Goal: Task Accomplishment & Management: Manage account settings

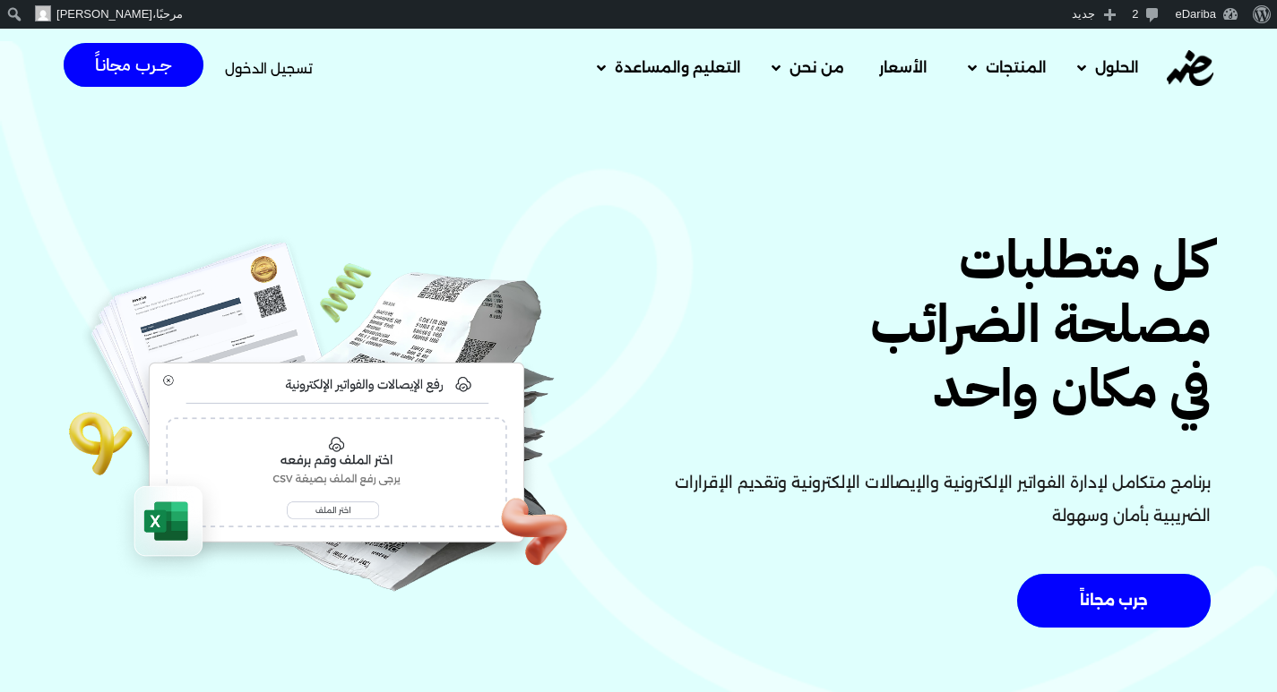
drag, startPoint x: 422, startPoint y: 102, endPoint x: 387, endPoint y: 27, distance: 83.0
drag, startPoint x: 387, startPoint y: 27, endPoint x: 307, endPoint y: 87, distance: 99.8
click at [307, 87] on div "تسجيل الدخول جــرب مجانـاً" at bounding box center [250, 68] width 373 height 61
click at [284, 66] on span "تسجيل الدخول" at bounding box center [269, 68] width 88 height 13
click at [273, 68] on span "تسجيل الدخول" at bounding box center [269, 68] width 88 height 13
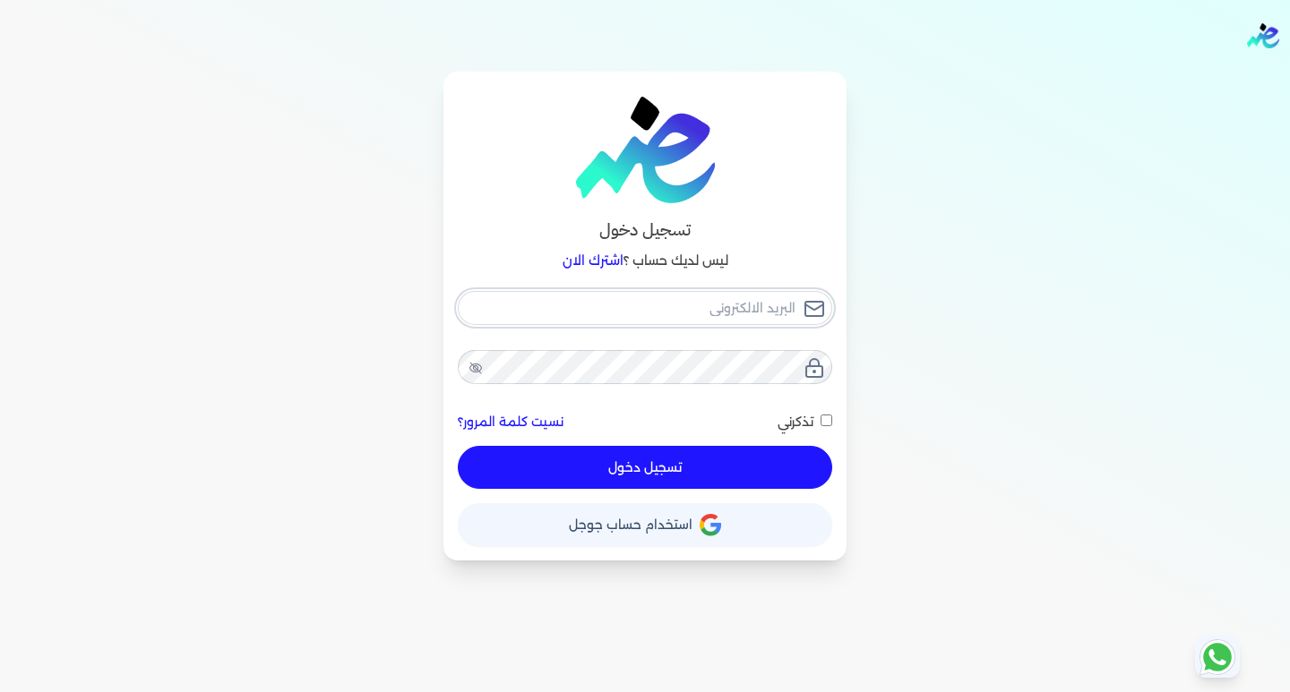
type input "[EMAIL_ADDRESS][DOMAIN_NAME]"
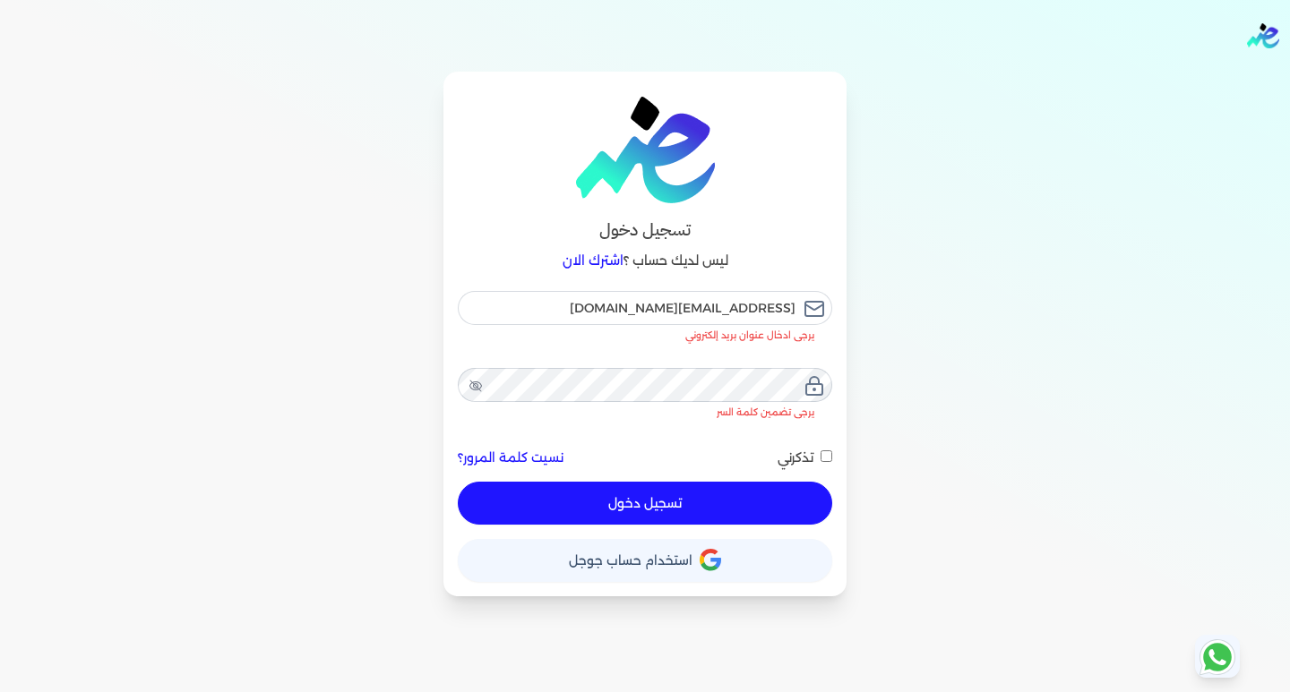
click at [658, 482] on button "تسجيل دخول" at bounding box center [645, 503] width 374 height 43
checkbox input "false"
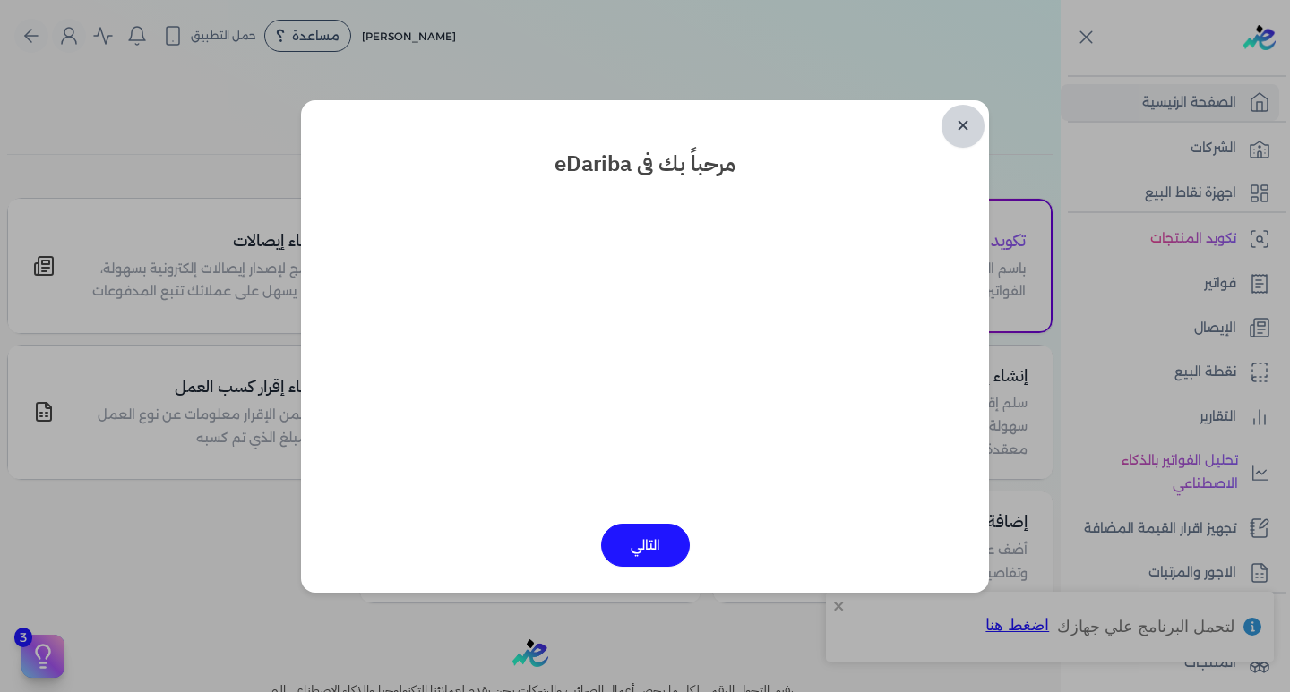
click at [967, 125] on link "✕" at bounding box center [963, 126] width 43 height 43
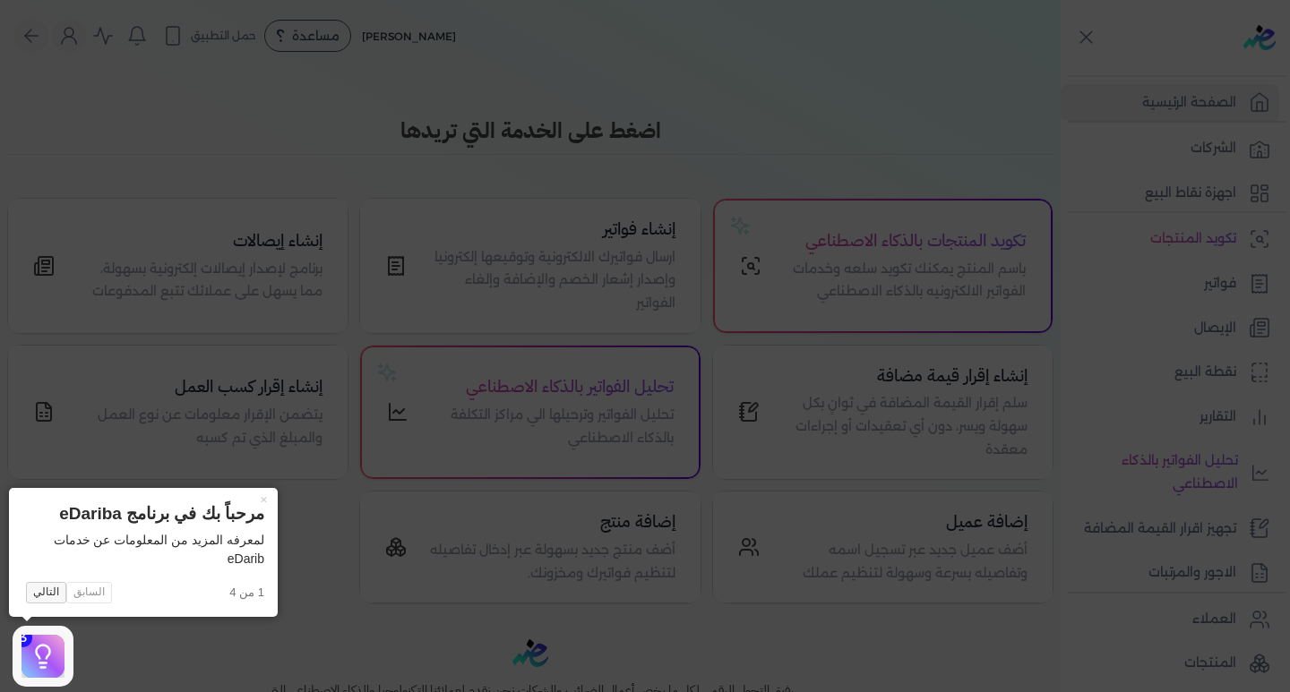
click at [49, 590] on button "التالي" at bounding box center [46, 592] width 40 height 21
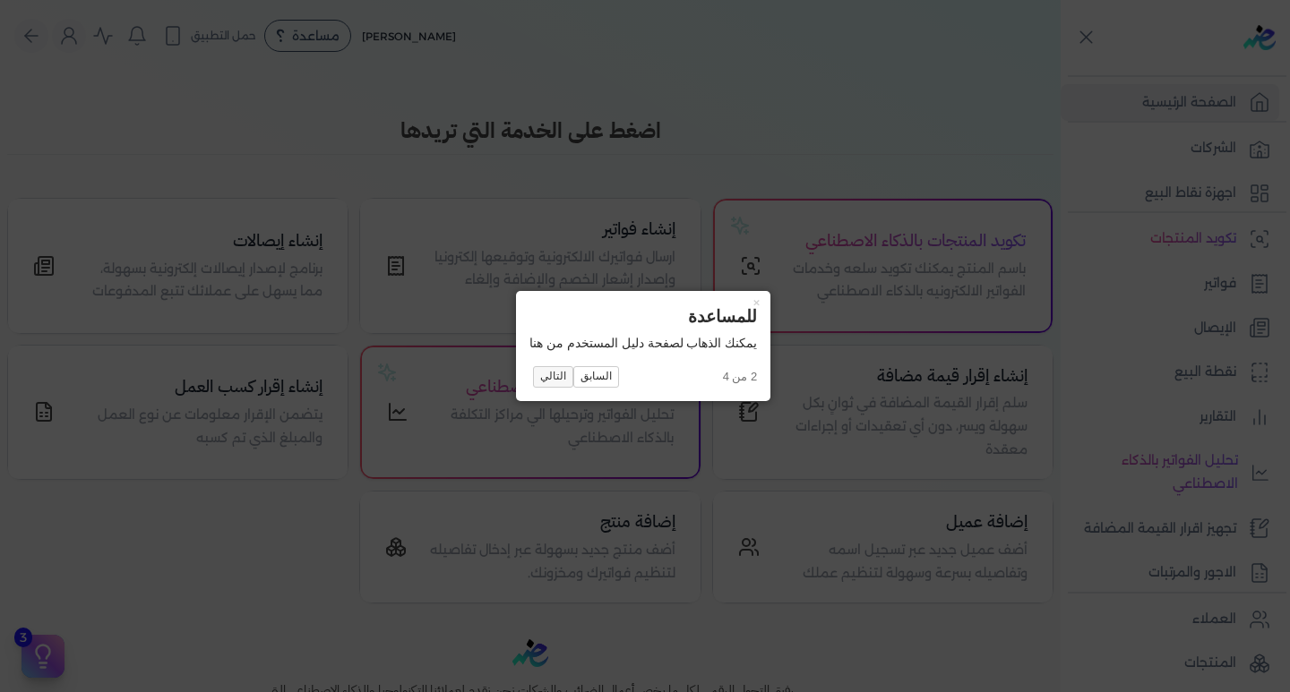
click at [552, 381] on button "التالي" at bounding box center [553, 376] width 40 height 21
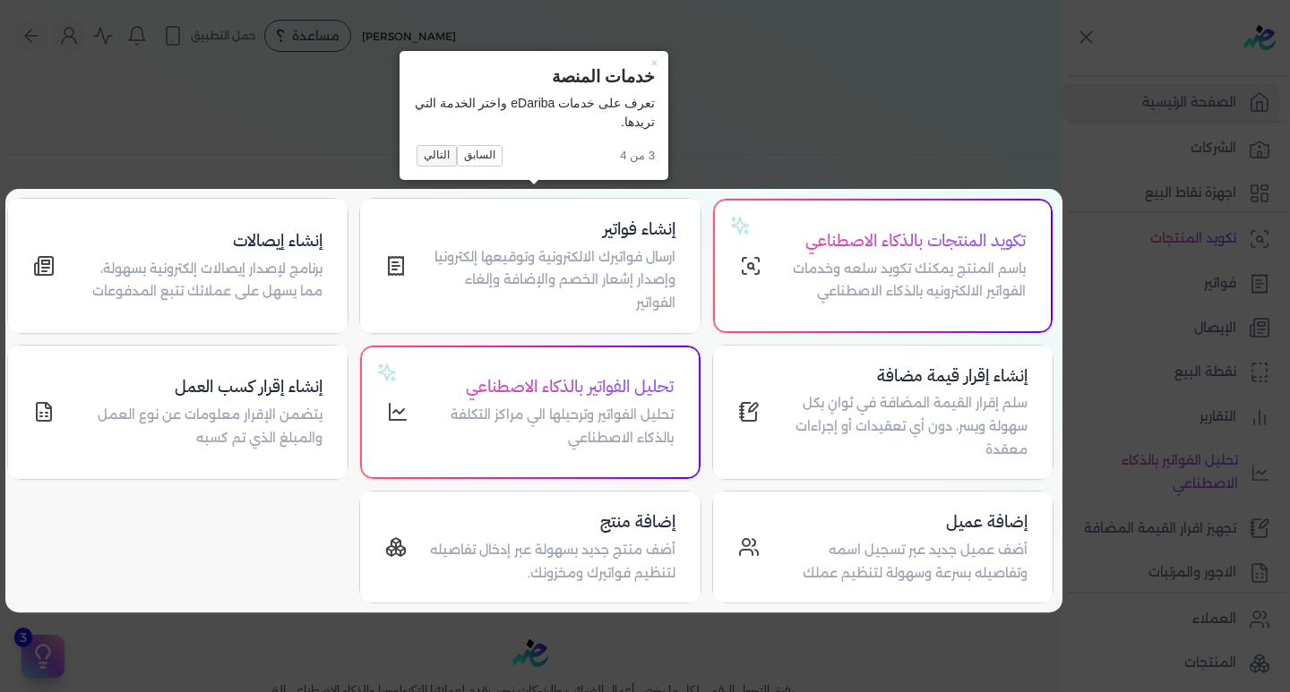
click at [427, 159] on button "التالي" at bounding box center [437, 155] width 40 height 21
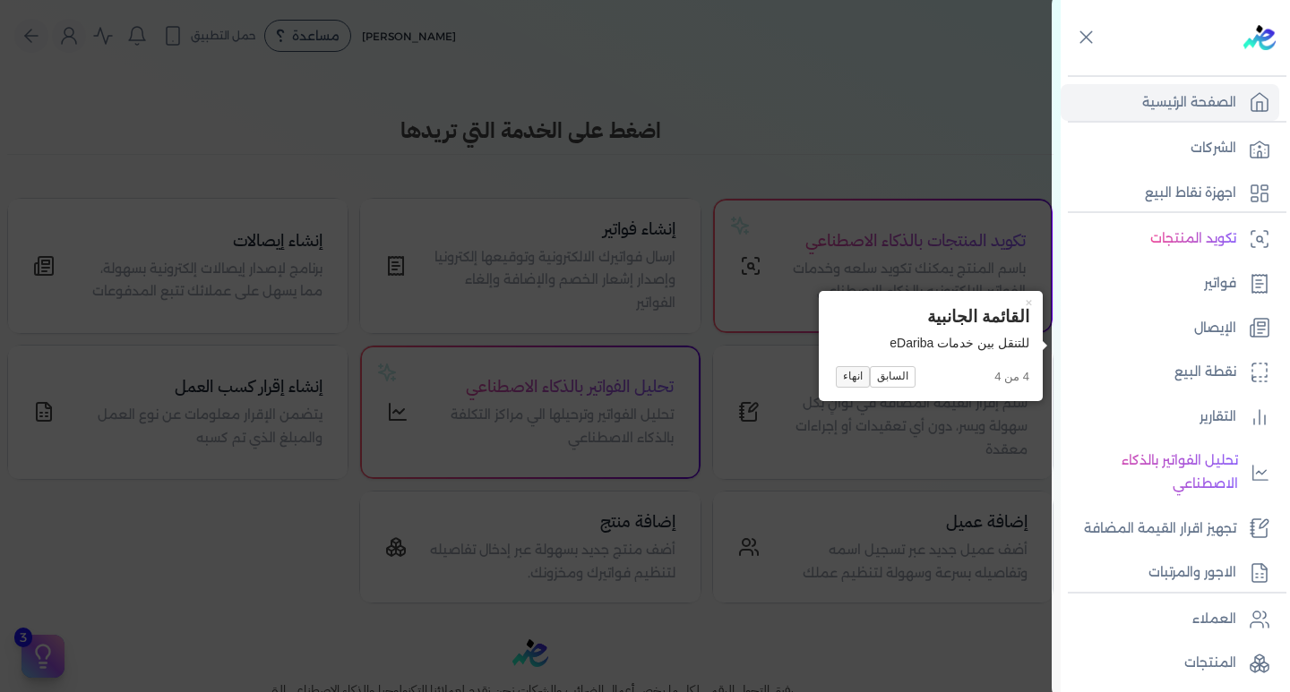
click at [842, 381] on button "انهاء" at bounding box center [853, 376] width 34 height 21
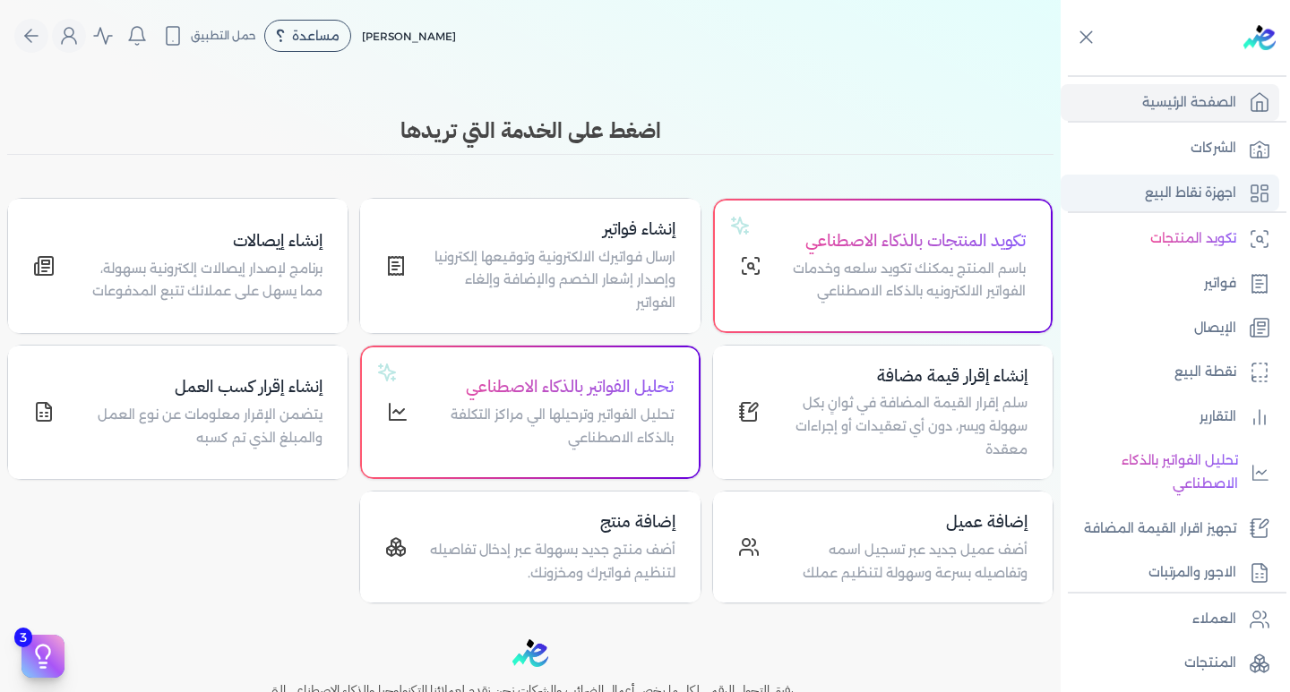
click at [1147, 204] on p "اجهزة نقاط البيع" at bounding box center [1190, 193] width 91 height 23
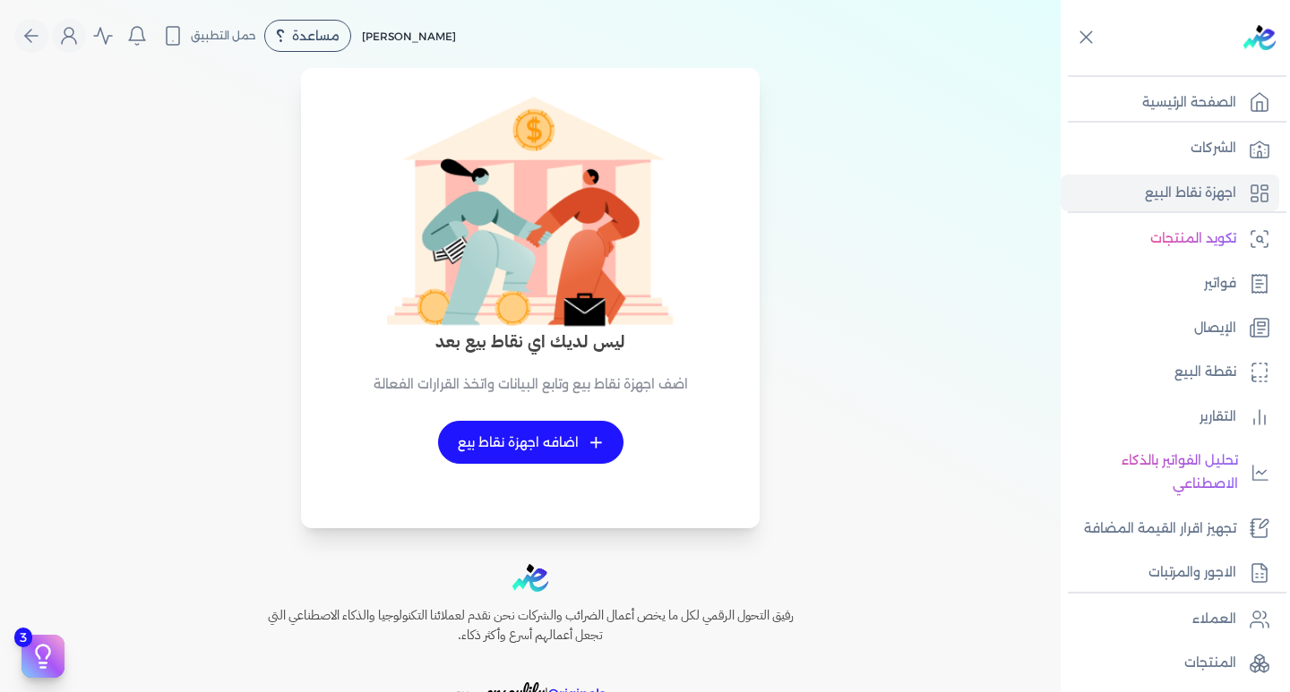
click at [530, 443] on link "+ اضافه اجهزة نقاط بيع" at bounding box center [530, 442] width 185 height 43
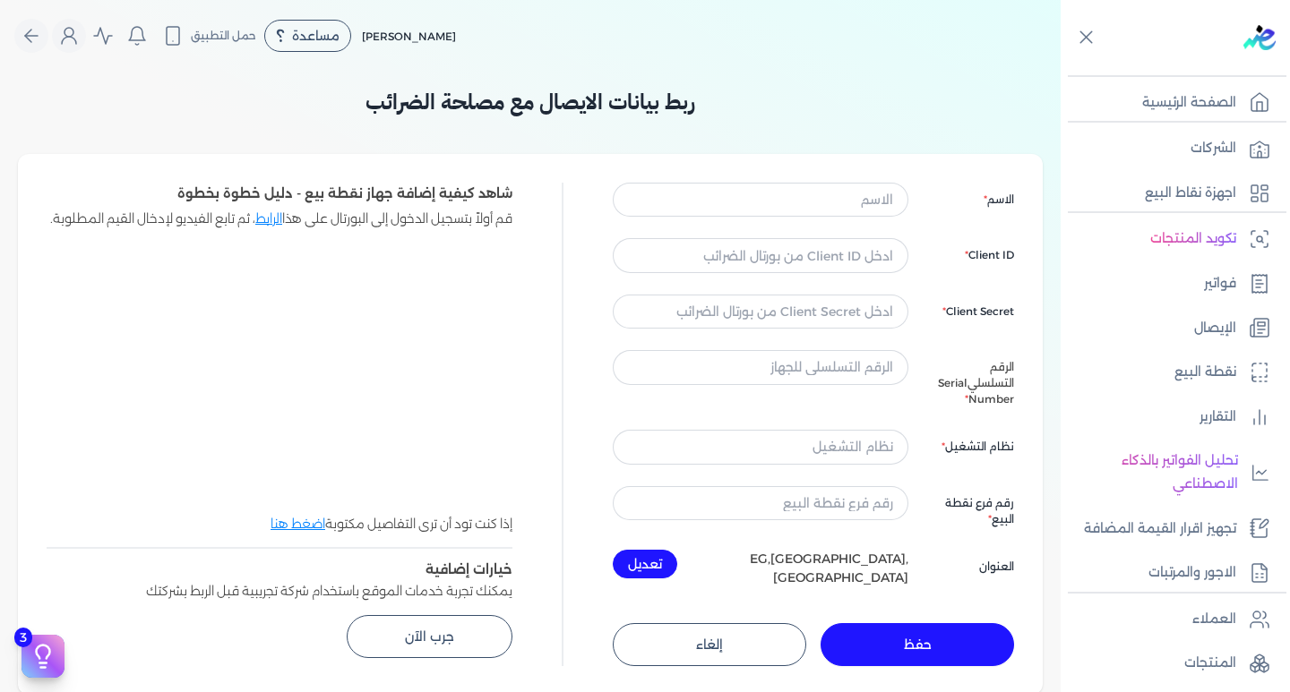
click at [262, 215] on link "الرابط" at bounding box center [268, 219] width 27 height 16
click at [841, 211] on input "text" at bounding box center [761, 200] width 296 height 34
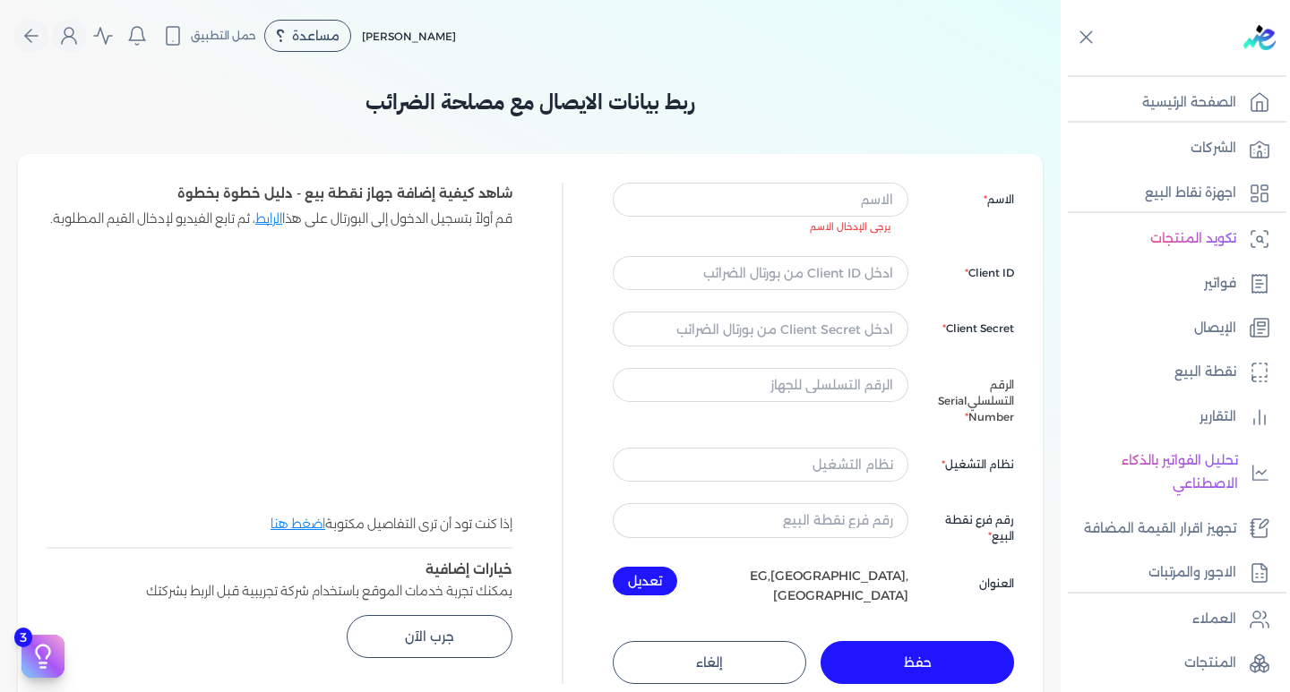
click at [981, 168] on div "الاسم يرجى الإدخال الاسم Client ID Client Secret الرقم التسلسلي Serial Number ن…" at bounding box center [530, 433] width 1025 height 559
click at [851, 270] on input "text" at bounding box center [761, 273] width 296 height 34
click at [839, 326] on input "text" at bounding box center [761, 329] width 296 height 34
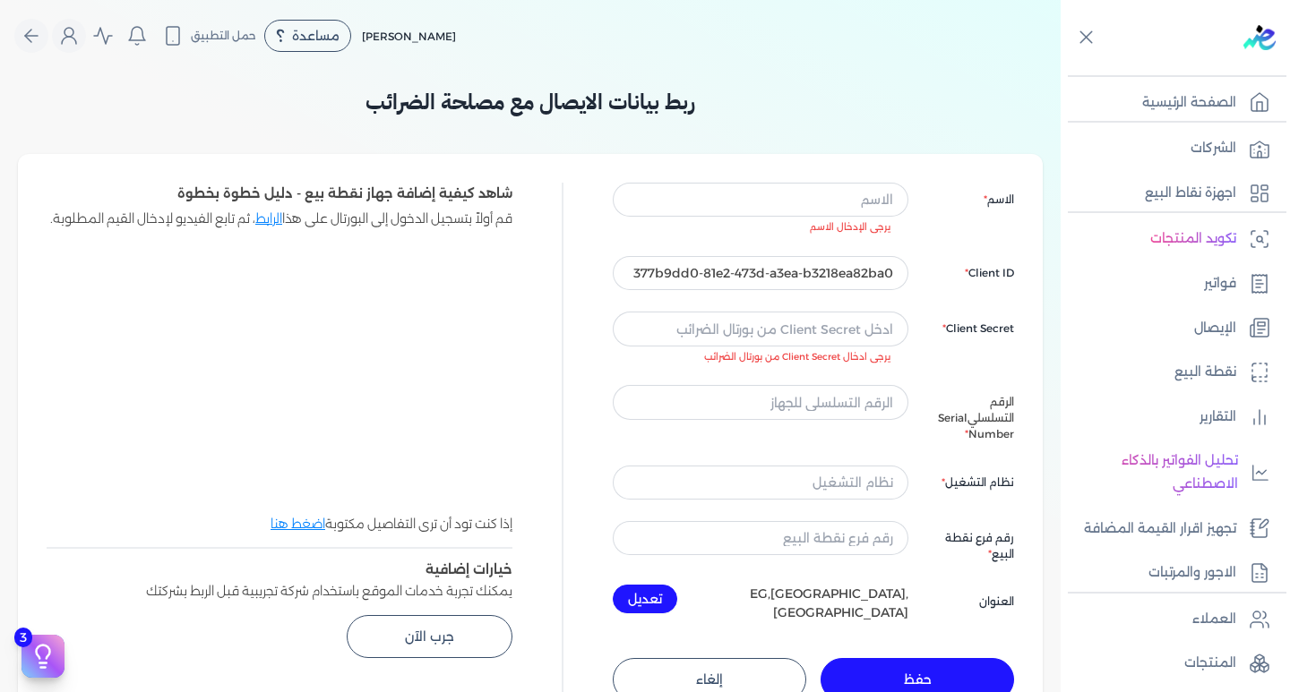
click at [908, 278] on div "الاسم يرجى الإدخال الاسم Client ID 377b9dd0-81e2-473d-a3ea-b3218ea82ba0 Client …" at bounding box center [813, 403] width 401 height 440
click at [855, 275] on input "377b9dd0-81e2-473d-a3ea-b3218ea82ba0" at bounding box center [761, 273] width 296 height 34
click at [632, 273] on input "377b9dd0-81e2-473d-a3ea-b3218ea82ba0" at bounding box center [761, 273] width 296 height 34
type input "3"
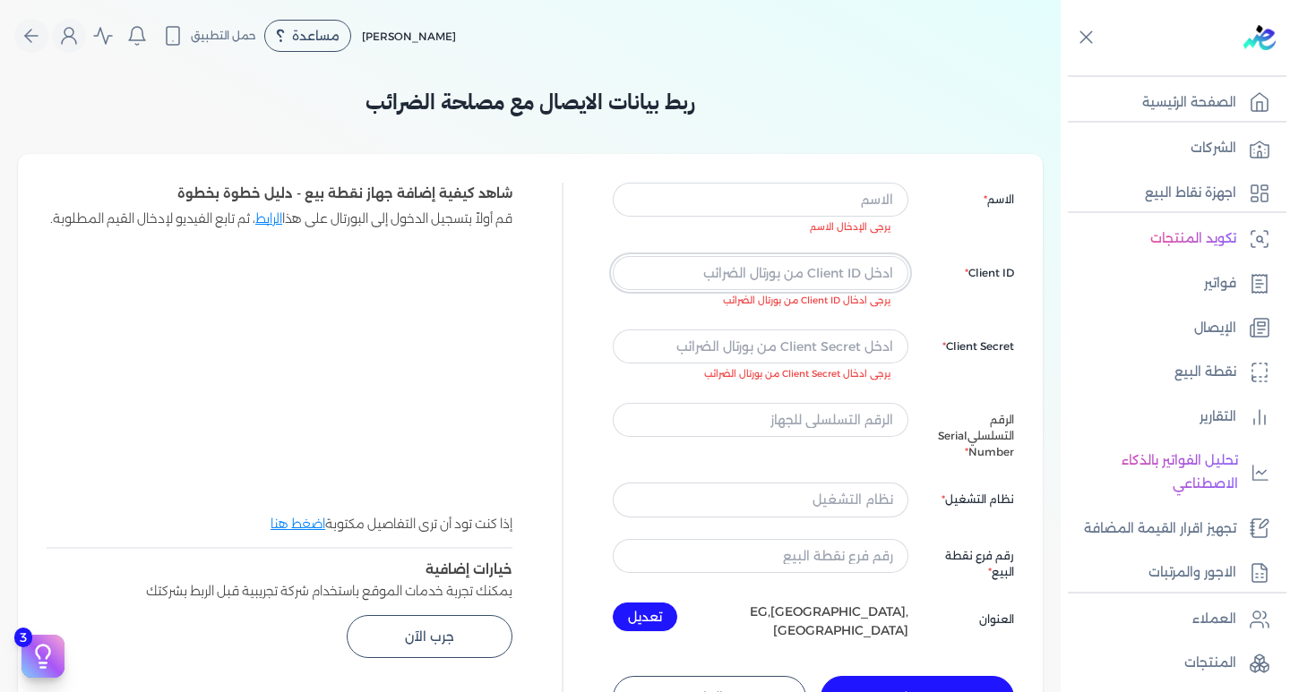
click at [847, 273] on input "text" at bounding box center [761, 273] width 296 height 34
type input "377b9dd0-81e2-473d-a3ea-b3218ea82ba0"
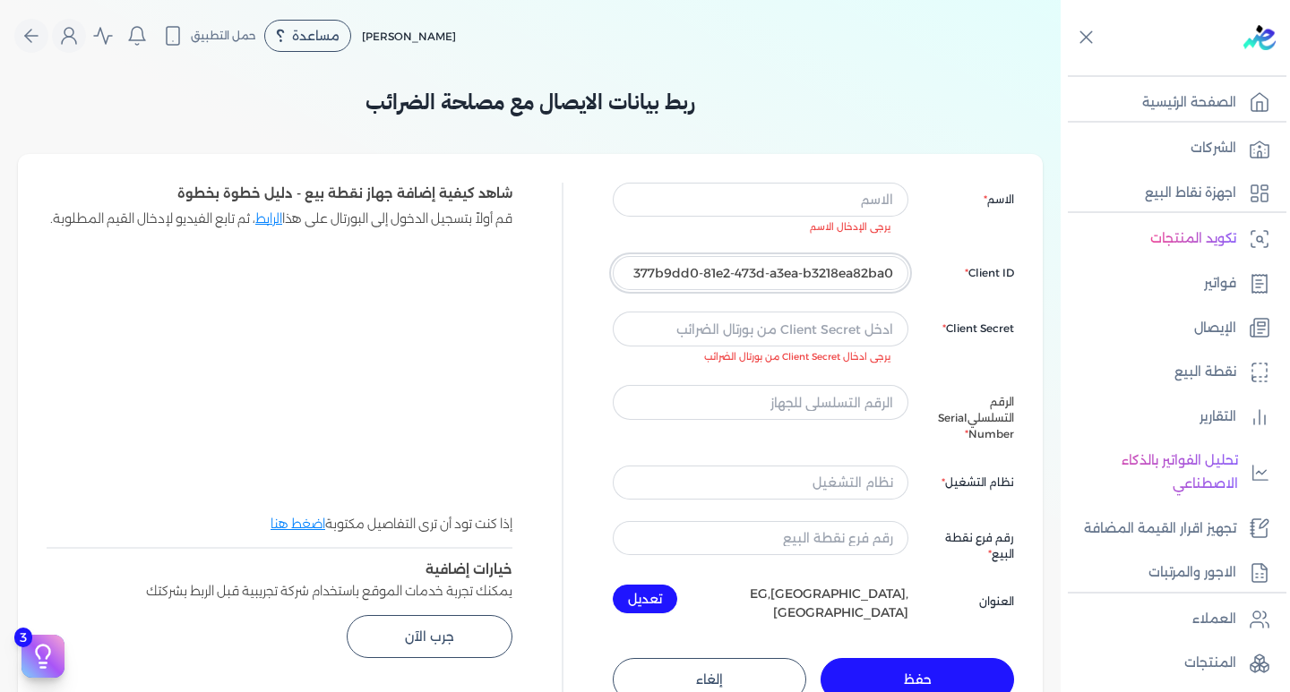
drag, startPoint x: 629, startPoint y: 271, endPoint x: 891, endPoint y: 269, distance: 262.5
click at [891, 269] on input "377b9dd0-81e2-473d-a3ea-b3218ea82ba0" at bounding box center [761, 273] width 296 height 34
click at [813, 330] on input "text" at bounding box center [761, 329] width 296 height 34
paste input "377b9dd0-81e2-473d-a3ea-b3218ea82ba0"
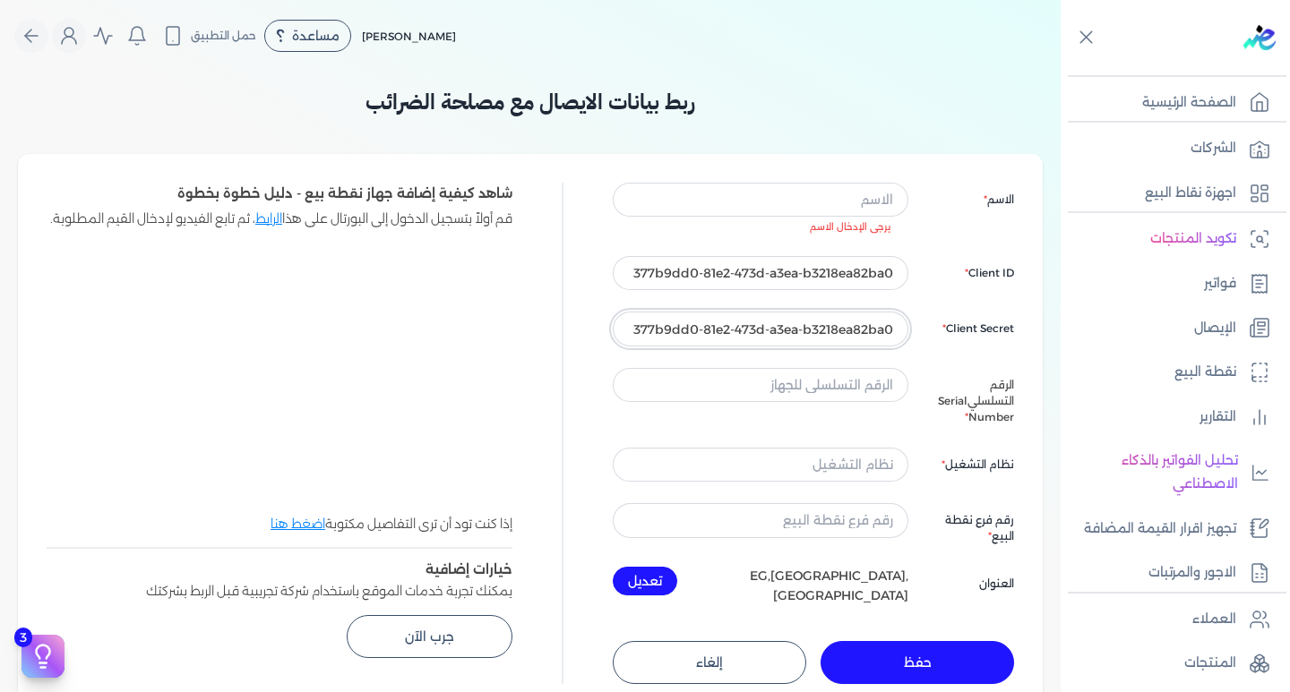
type input "377b9dd0-81e2-473d-a3ea-b3218ea82ba0"
click at [631, 269] on input "377b9dd0-81e2-473d-a3ea-b3218ea82ba0" at bounding box center [761, 273] width 296 height 34
type input "3"
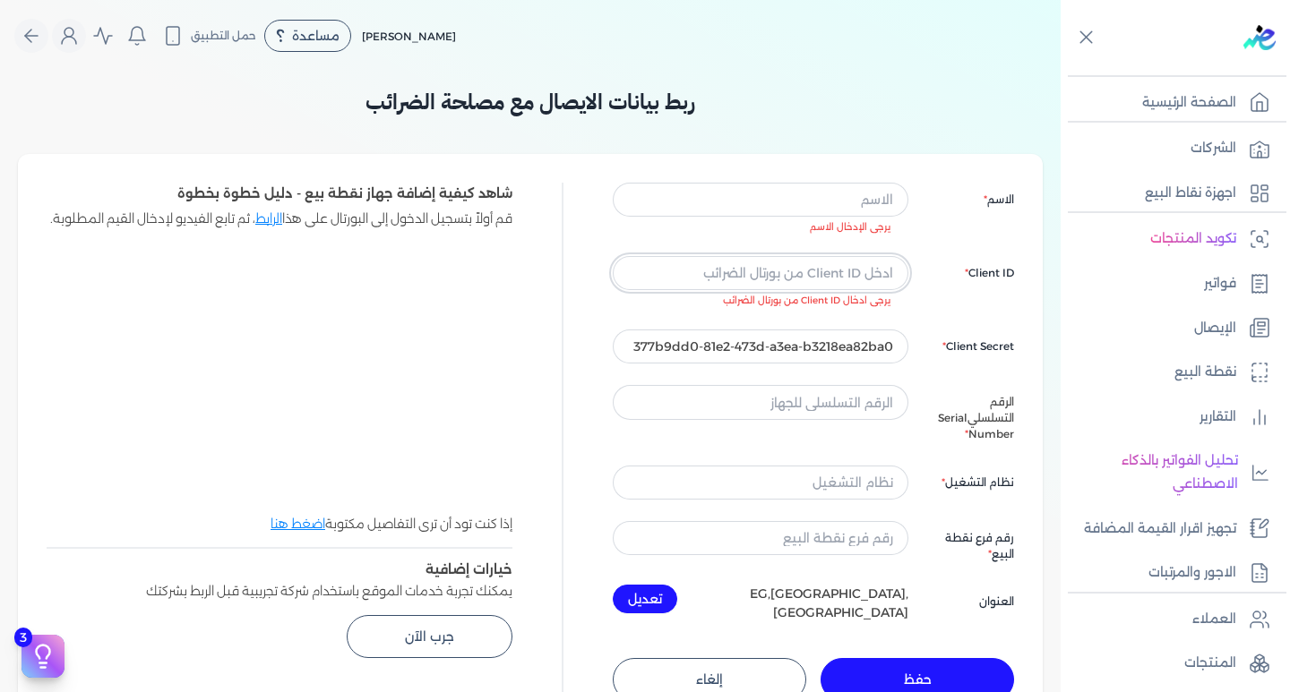
click at [870, 270] on input "text" at bounding box center [761, 273] width 296 height 34
paste input "377b9dd0-81e2-473d-a3ea-b3218ea82ba0"
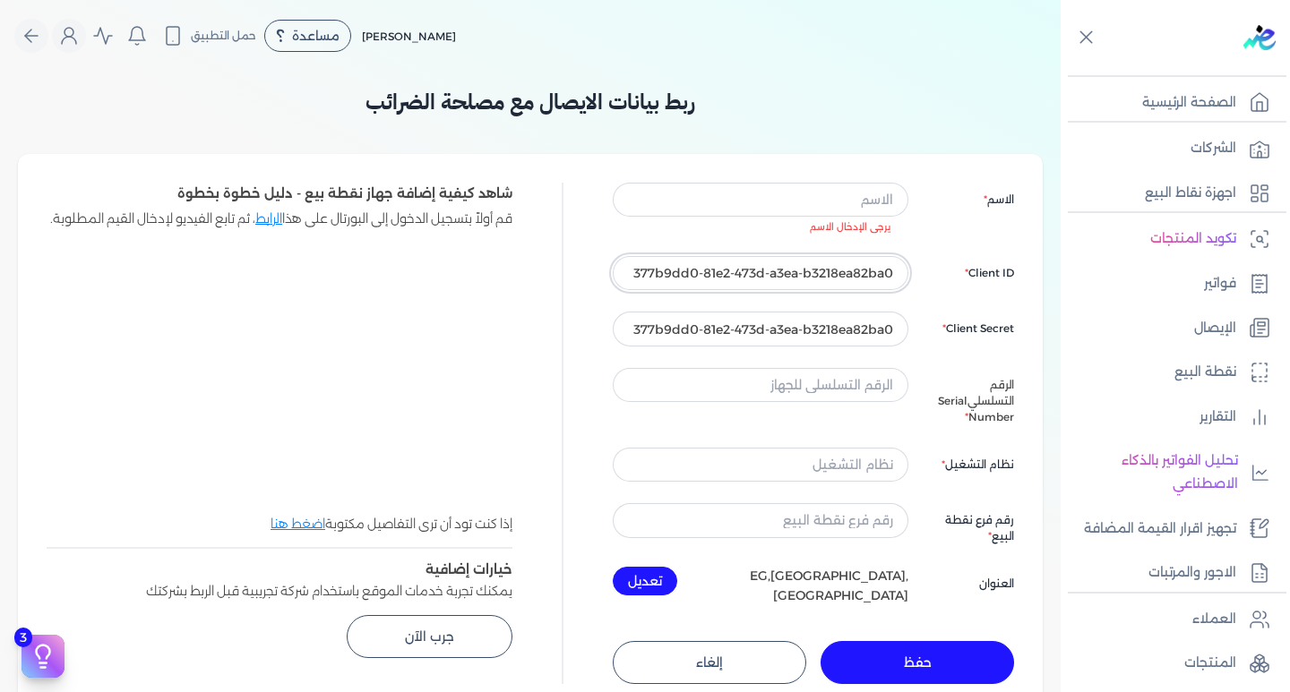
click at [625, 275] on input "377b9dd0-81e2-473d-a3ea-b3218ea82ba0" at bounding box center [761, 273] width 296 height 34
type input "3"
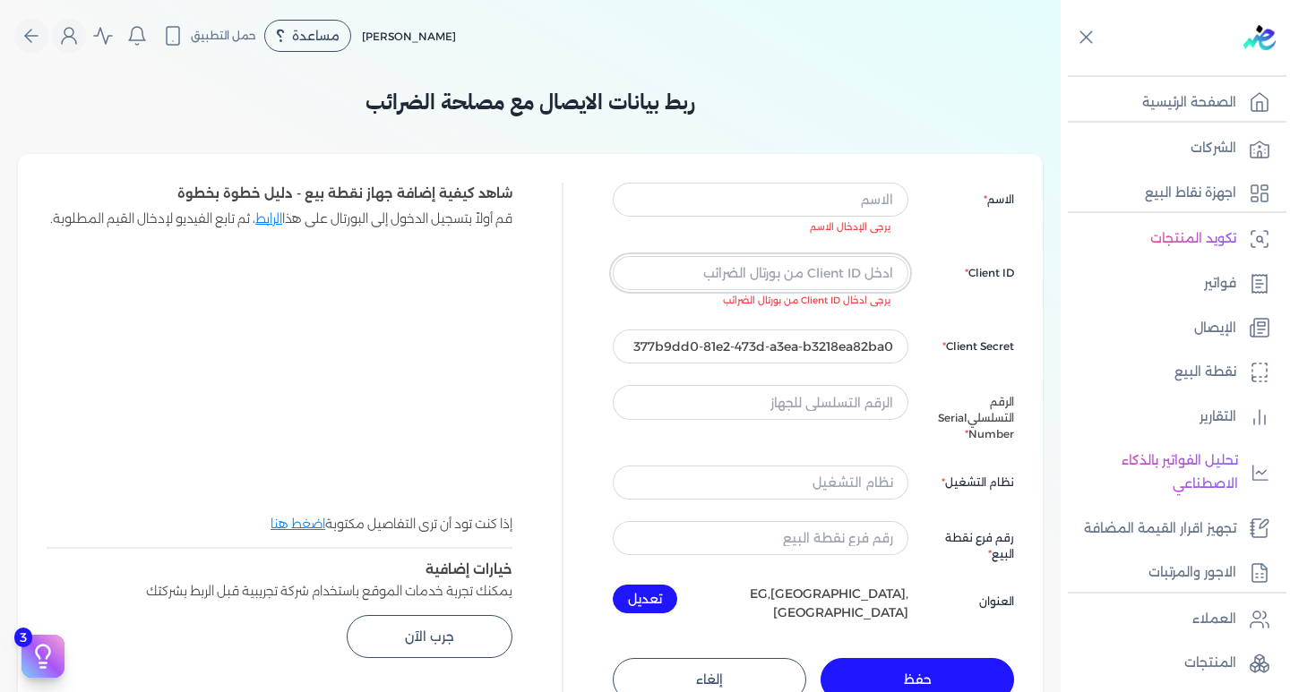
paste input "ea4dcba3-18da-4ce3-8370-d96"
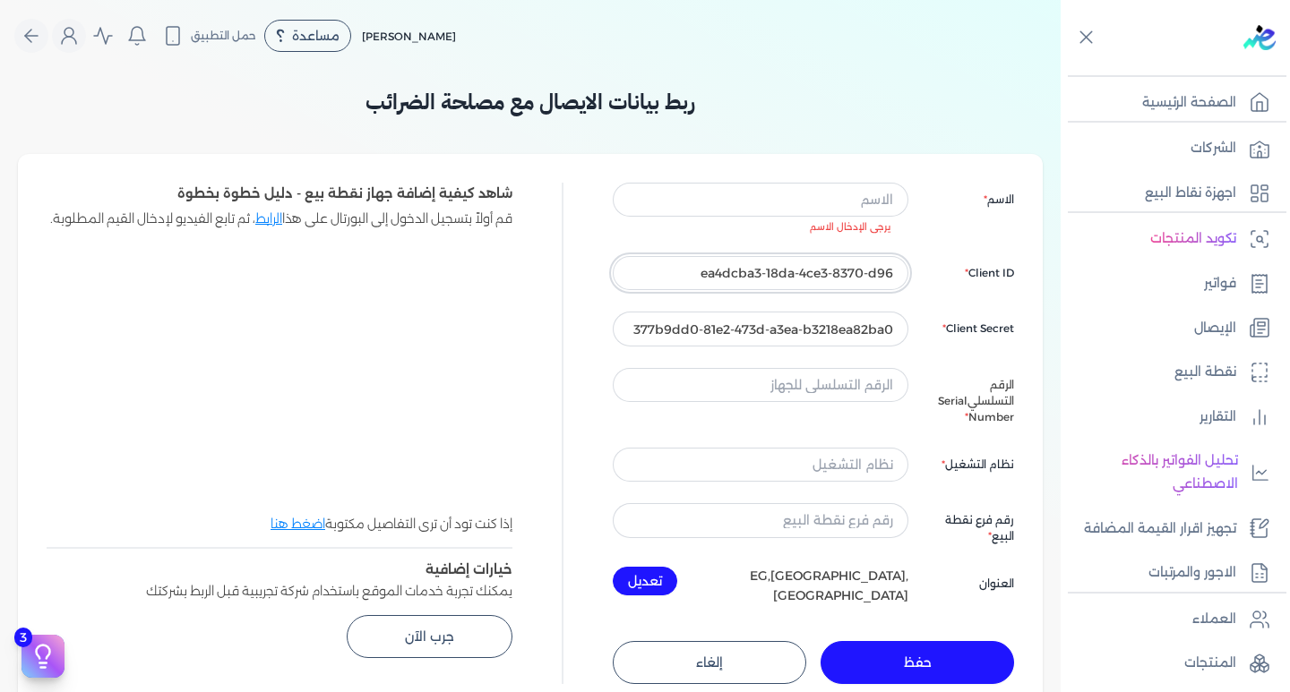
type input "ea4dcba3-18da-4ce3-8370-d96"
click at [787, 209] on input "text" at bounding box center [761, 200] width 296 height 34
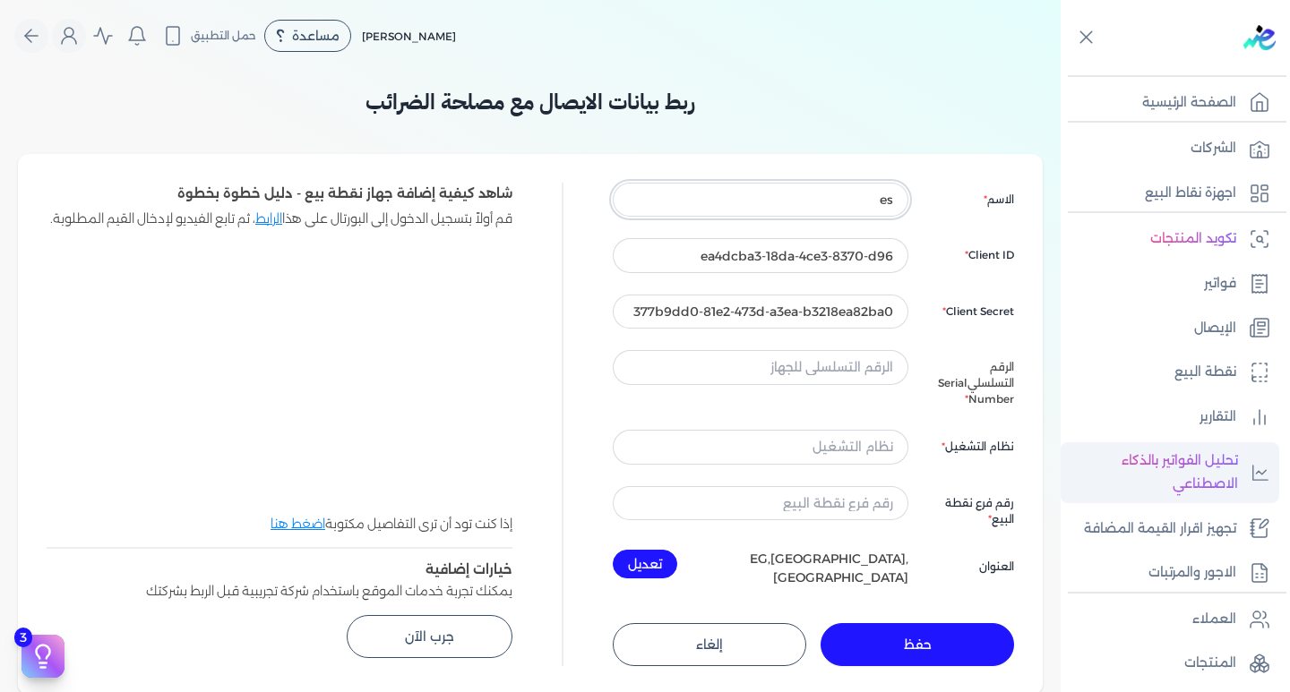
type input "e"
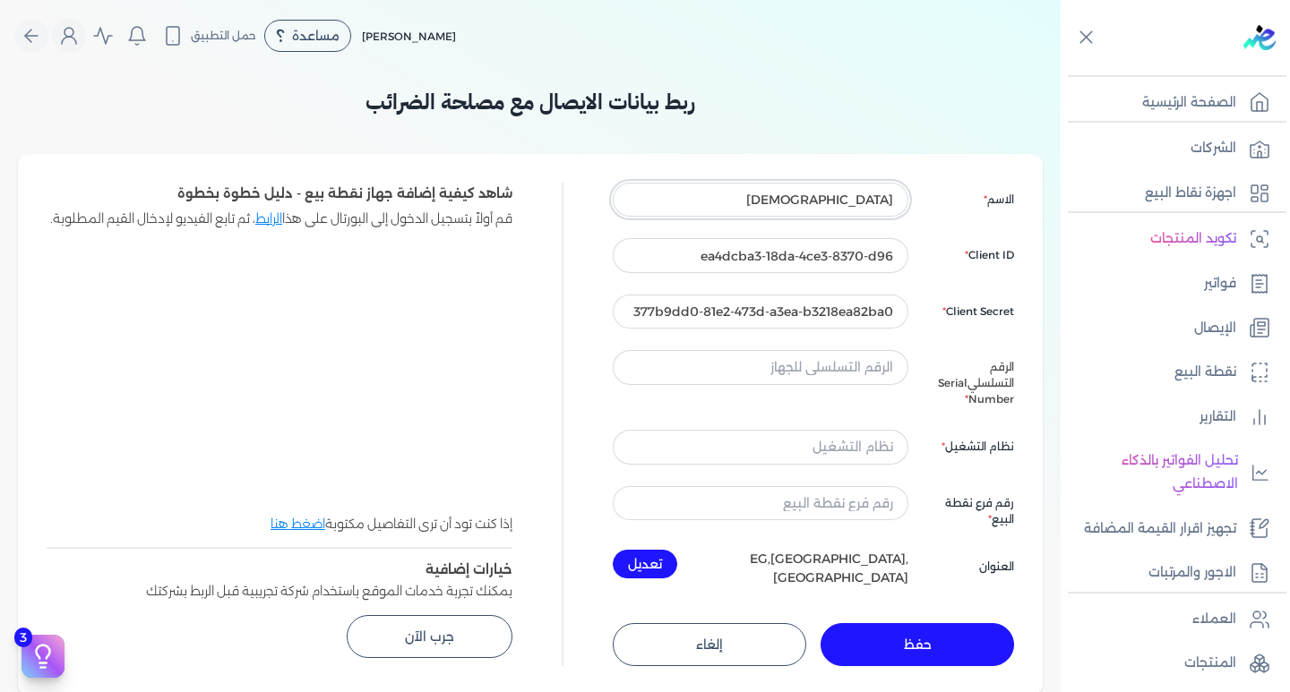
type input "esraa"
click at [876, 365] on input "text" at bounding box center [761, 367] width 296 height 34
paste input "MXL4411DNN"
click at [874, 434] on input "text" at bounding box center [761, 447] width 296 height 34
click at [931, 456] on div "الاسم esraa Client ID ea4dcba3-18da-4ce3-8370-d96 Client Secret 377b9dd0-81e2-4…" at bounding box center [813, 385] width 401 height 405
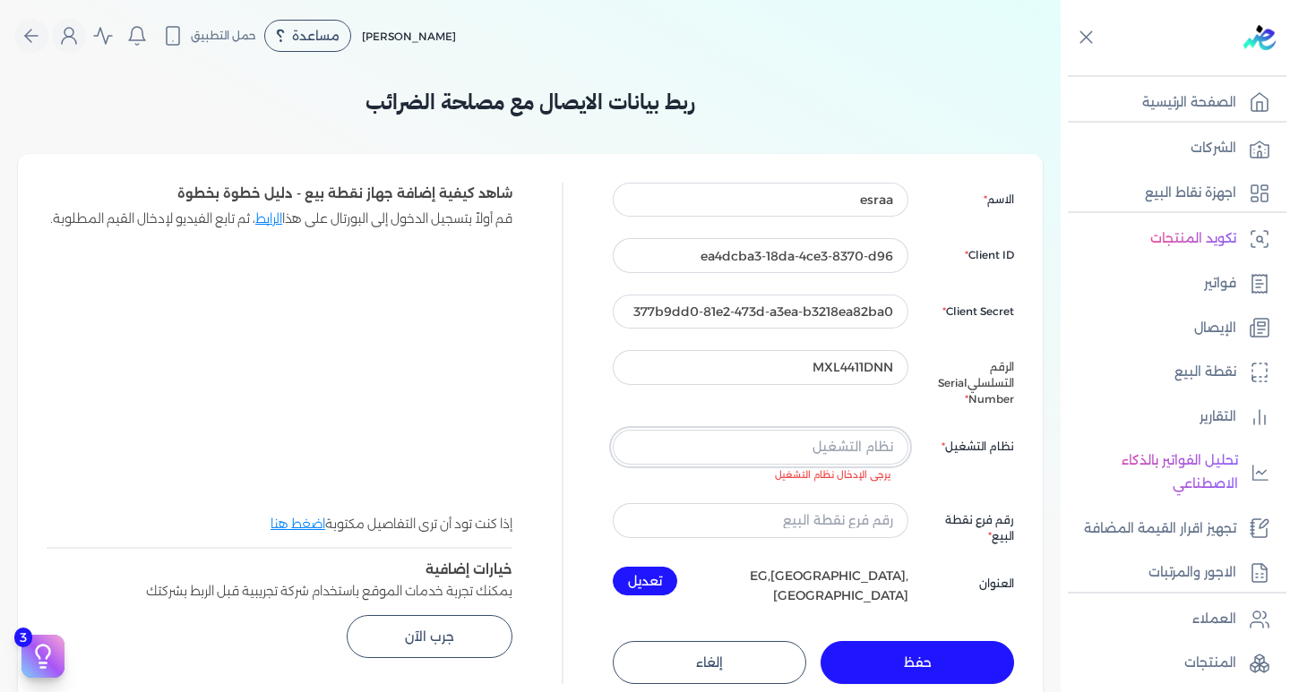
click at [864, 437] on input "text" at bounding box center [761, 447] width 296 height 34
click at [778, 355] on input "MXL4411DNN" at bounding box center [761, 367] width 296 height 34
type input "M"
click at [632, 306] on input "377b9dd0-81e2-473d-a3ea-b3218ea82ba0" at bounding box center [761, 312] width 296 height 34
type input "3"
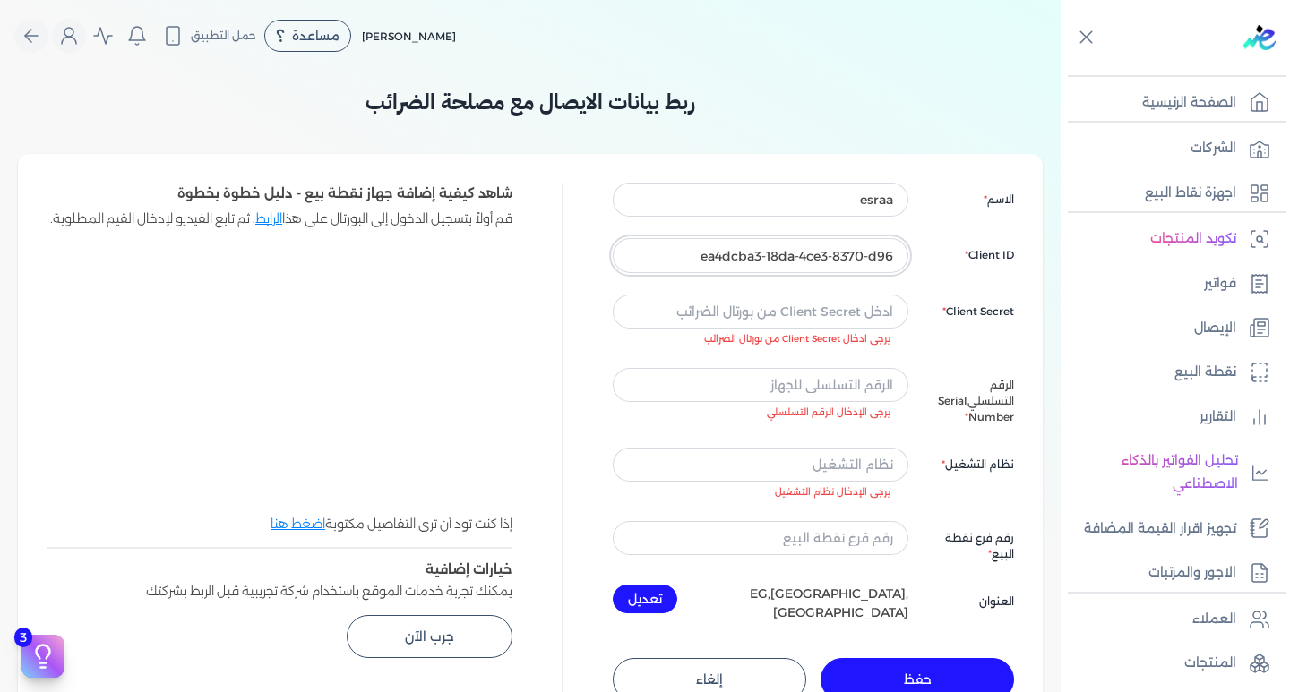
click at [677, 250] on input "ea4dcba3-18da-4ce3-8370-d96" at bounding box center [761, 255] width 296 height 34
type input "e"
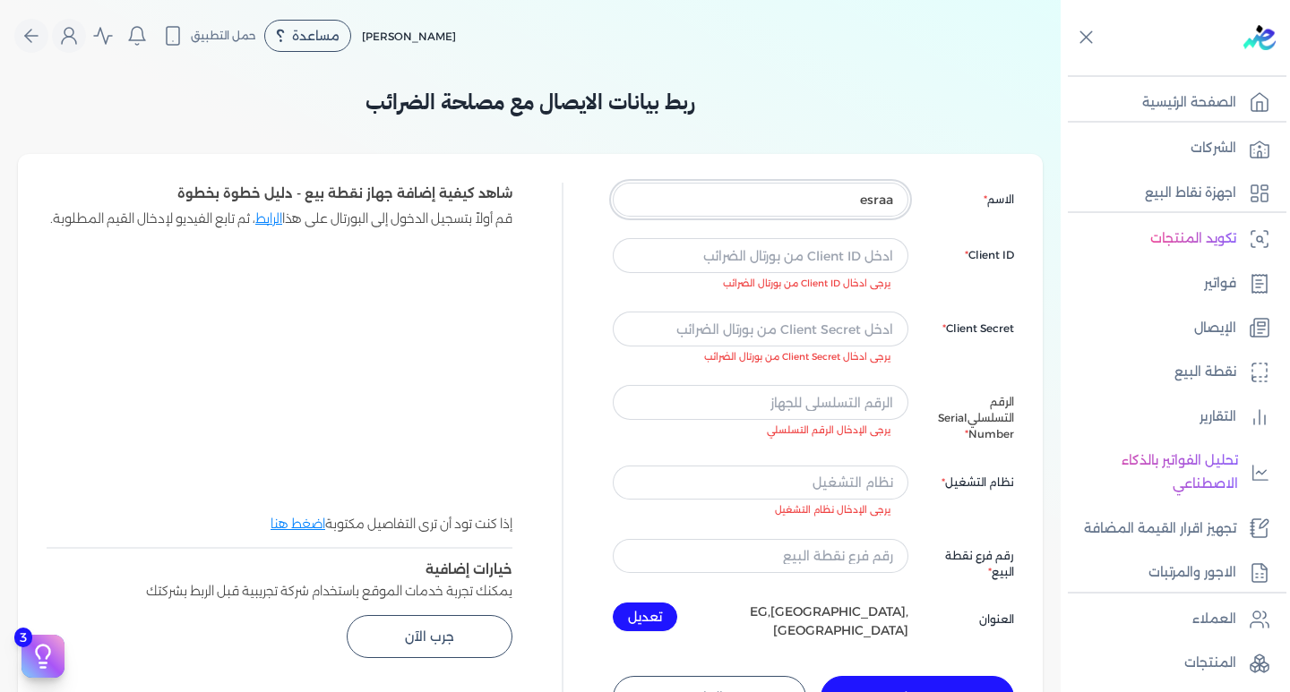
click at [790, 209] on input "esraa" at bounding box center [761, 200] width 296 height 34
type input "e"
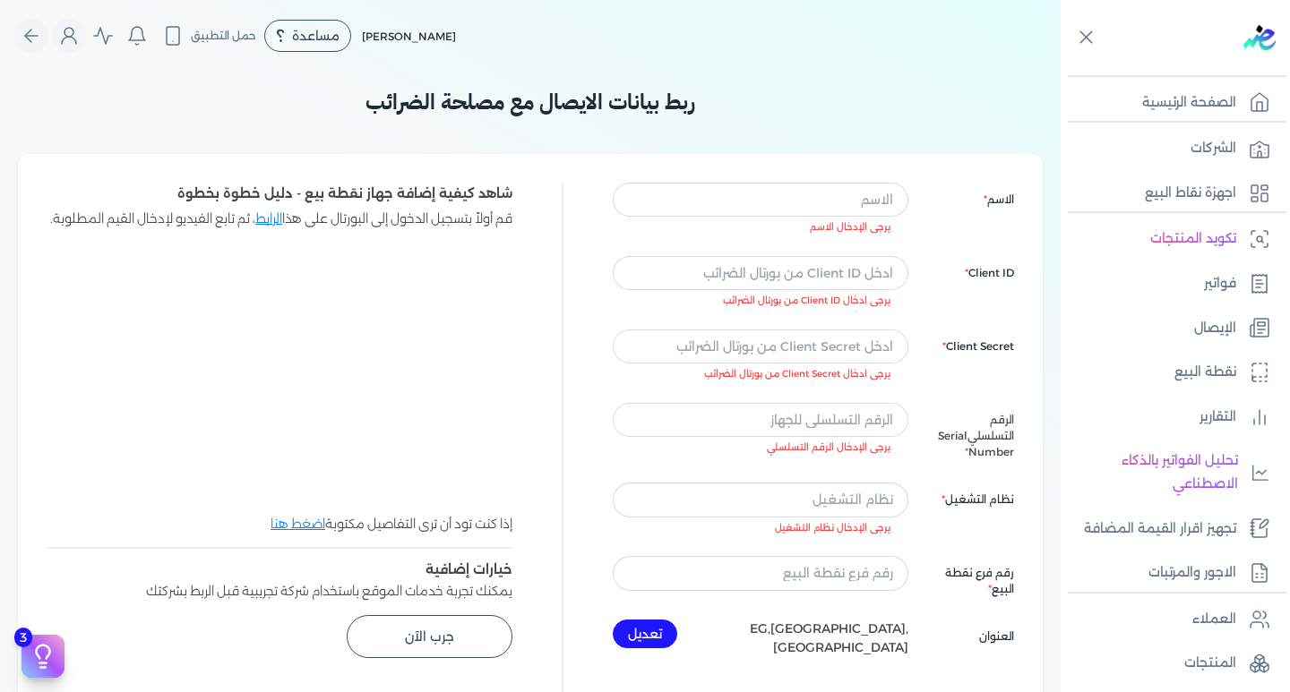
click at [727, 112] on h3 "ربط بيانات الايصال مع مصلحة الضرائب" at bounding box center [530, 102] width 1025 height 32
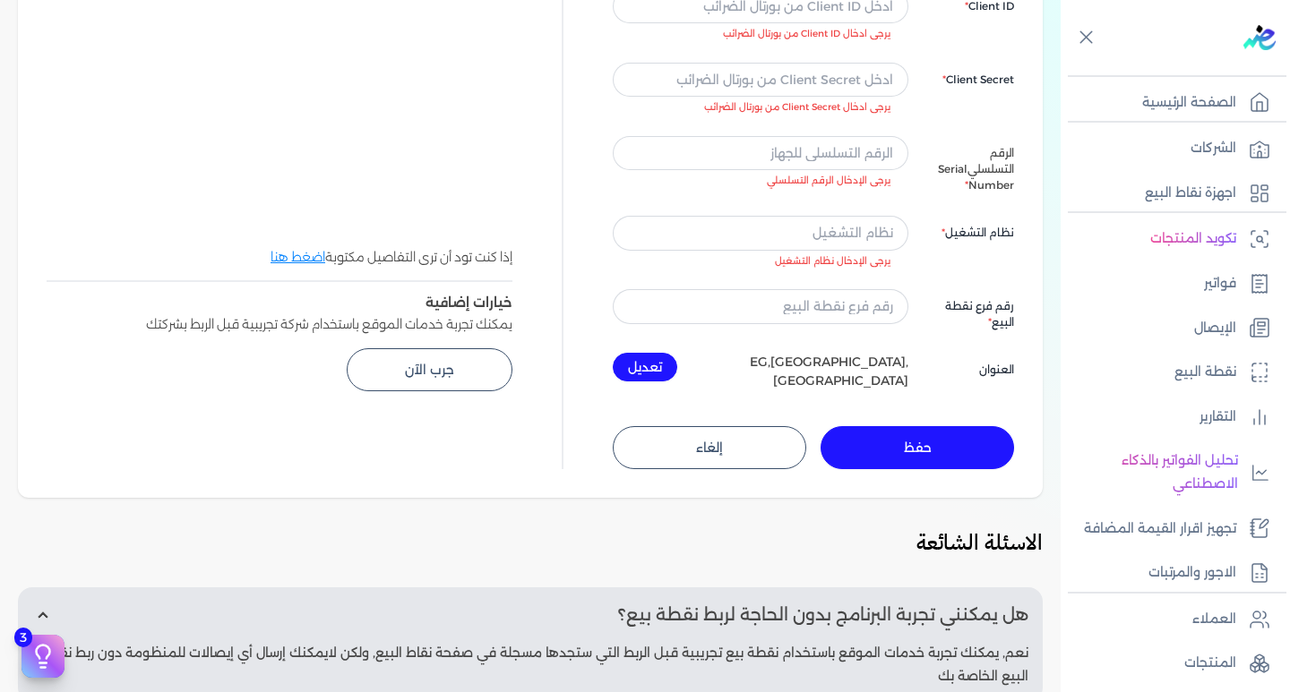
scroll to position [269, 0]
click at [475, 481] on div "الاسم يرجى الإدخال الاسم Client ID يرجى ادخال Client ID من بورتال الضرائب Clien…" at bounding box center [530, 190] width 1025 height 611
click at [826, 215] on input "text" at bounding box center [761, 231] width 296 height 34
click at [560, 289] on div at bounding box center [562, 191] width 14 height 554
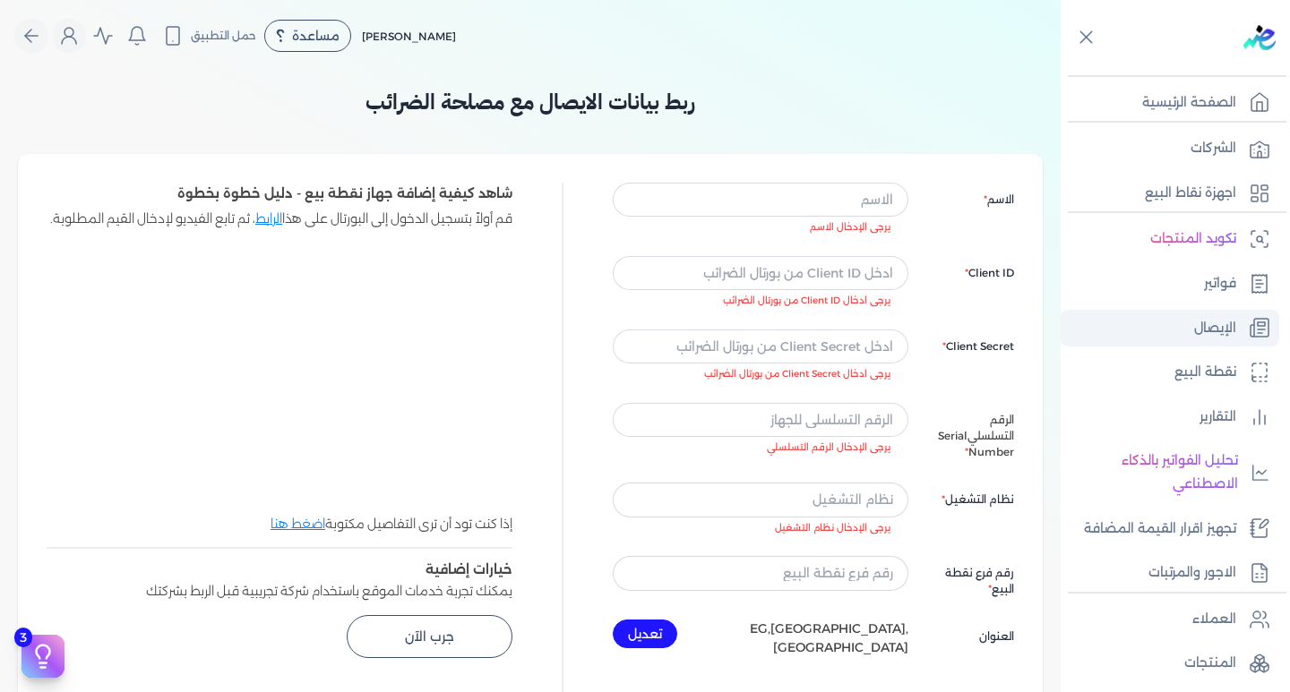
click at [1225, 317] on p "الإيصال" at bounding box center [1215, 328] width 42 height 23
click at [1226, 322] on p "الإيصال" at bounding box center [1215, 328] width 42 height 23
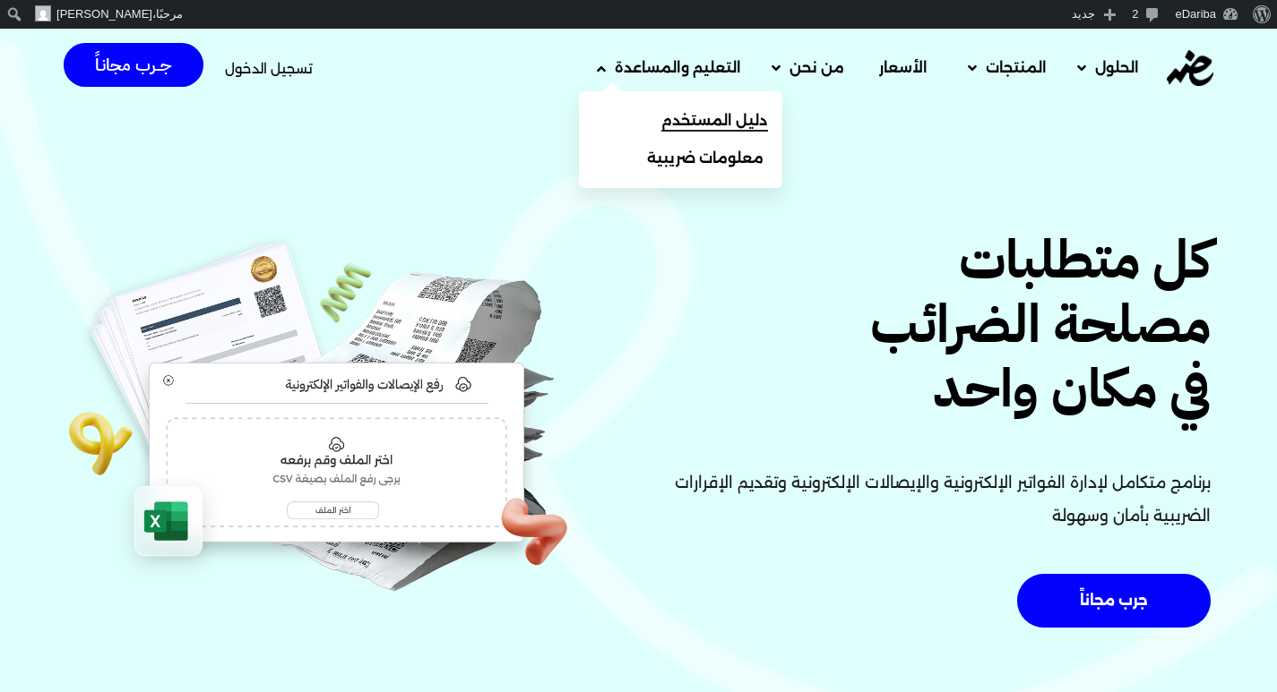
click at [742, 112] on span "دليل المستخدم" at bounding box center [714, 120] width 107 height 21
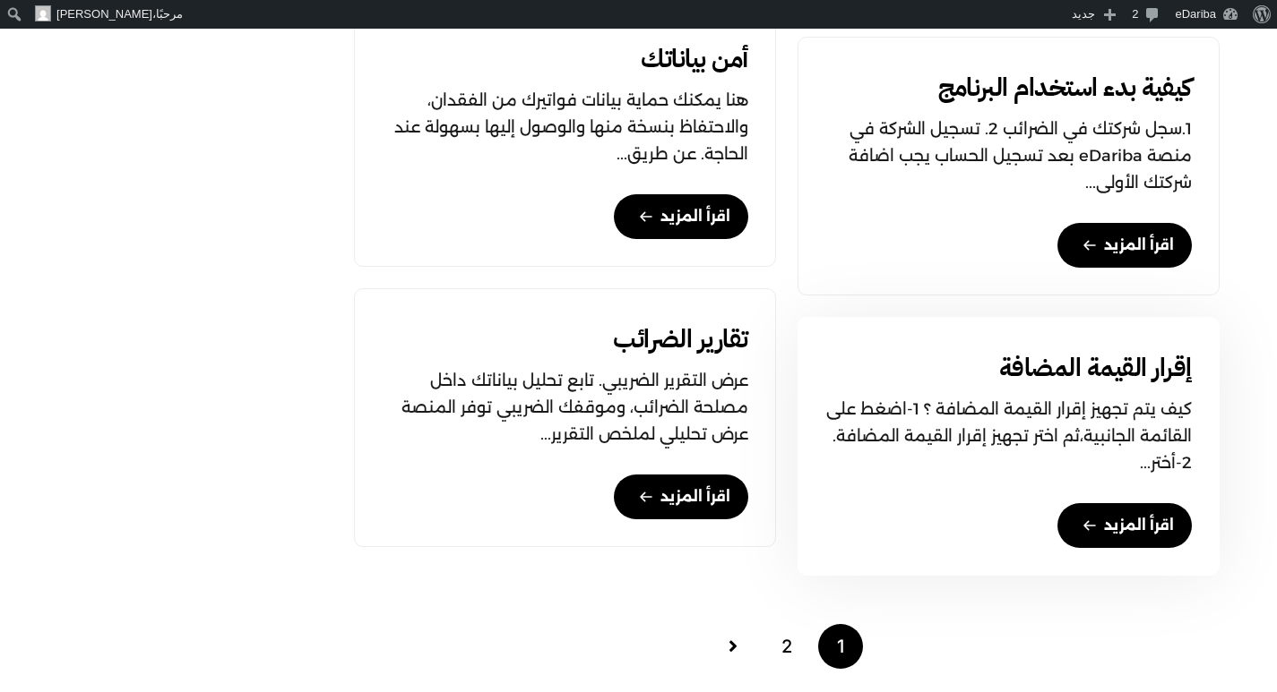
scroll to position [1523, 0]
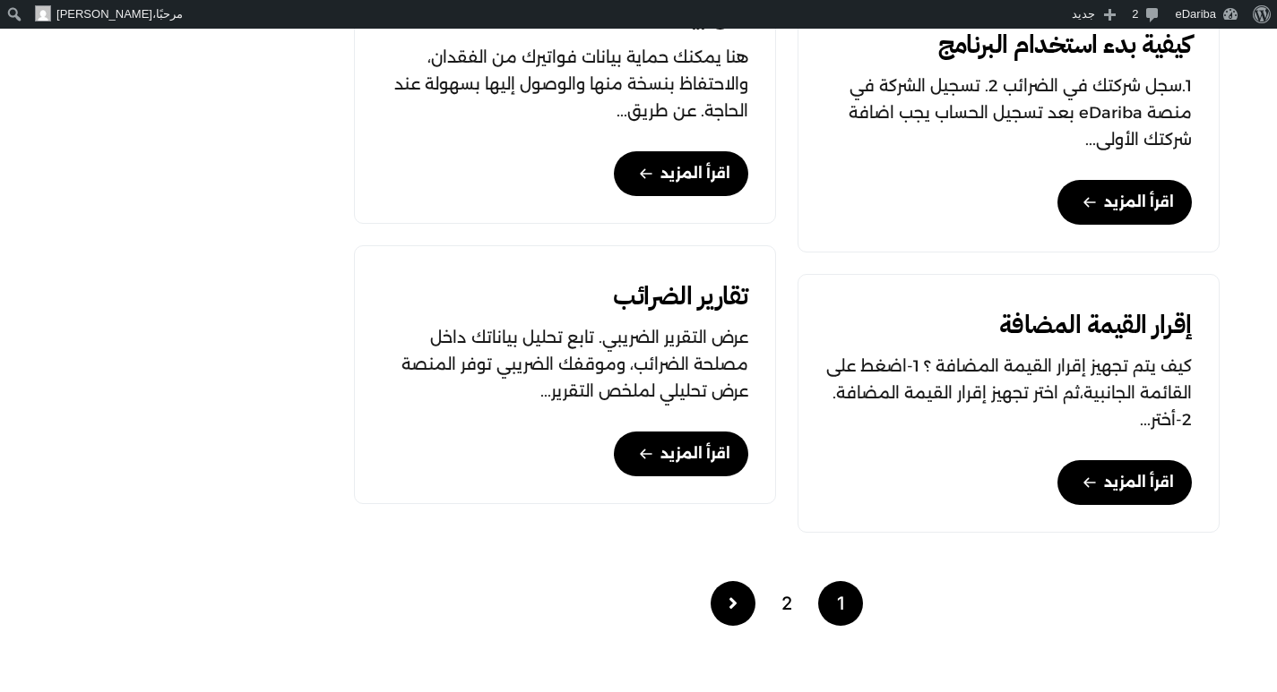
click at [750, 608] on link "Posts pagination" at bounding box center [732, 603] width 45 height 45
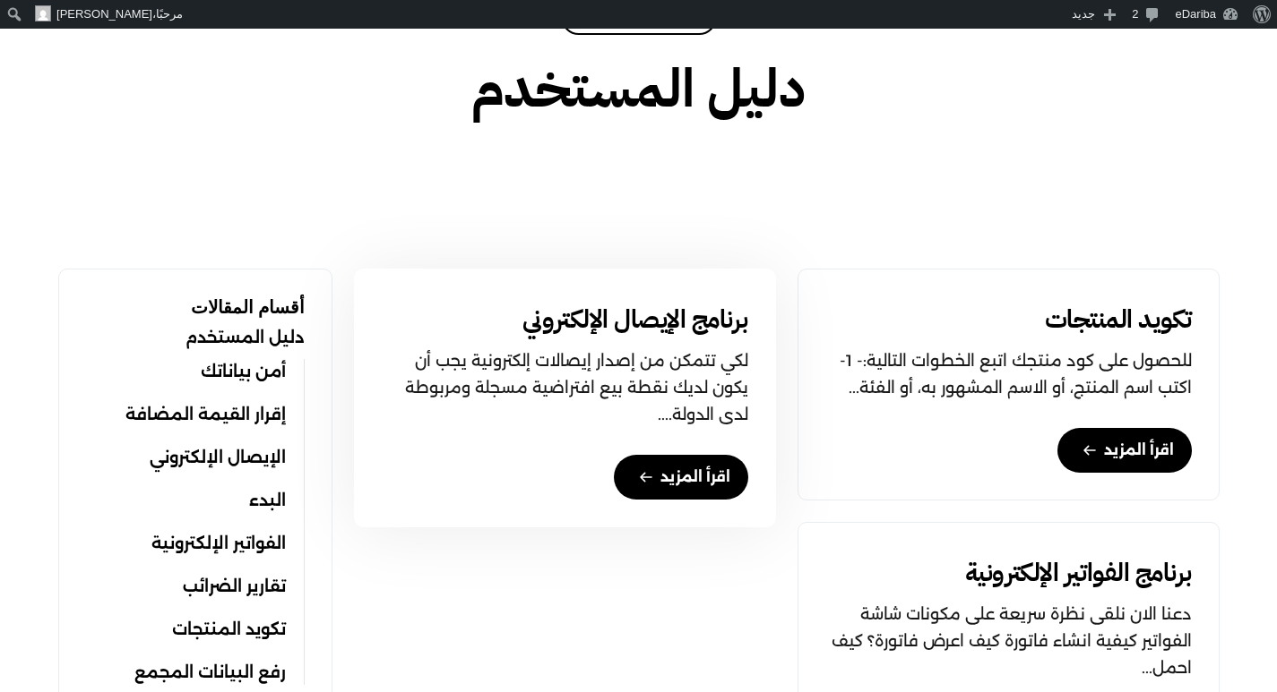
scroll to position [537, 0]
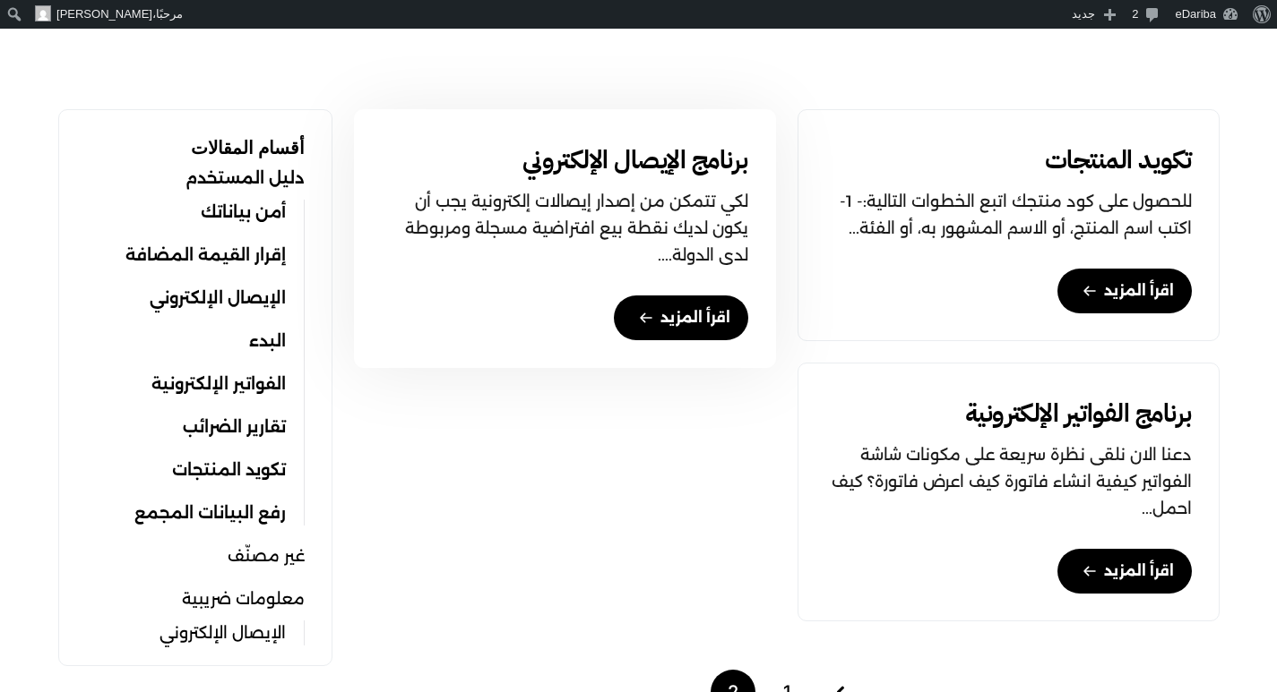
click at [682, 316] on link "اقرأ المزيد" at bounding box center [681, 318] width 134 height 45
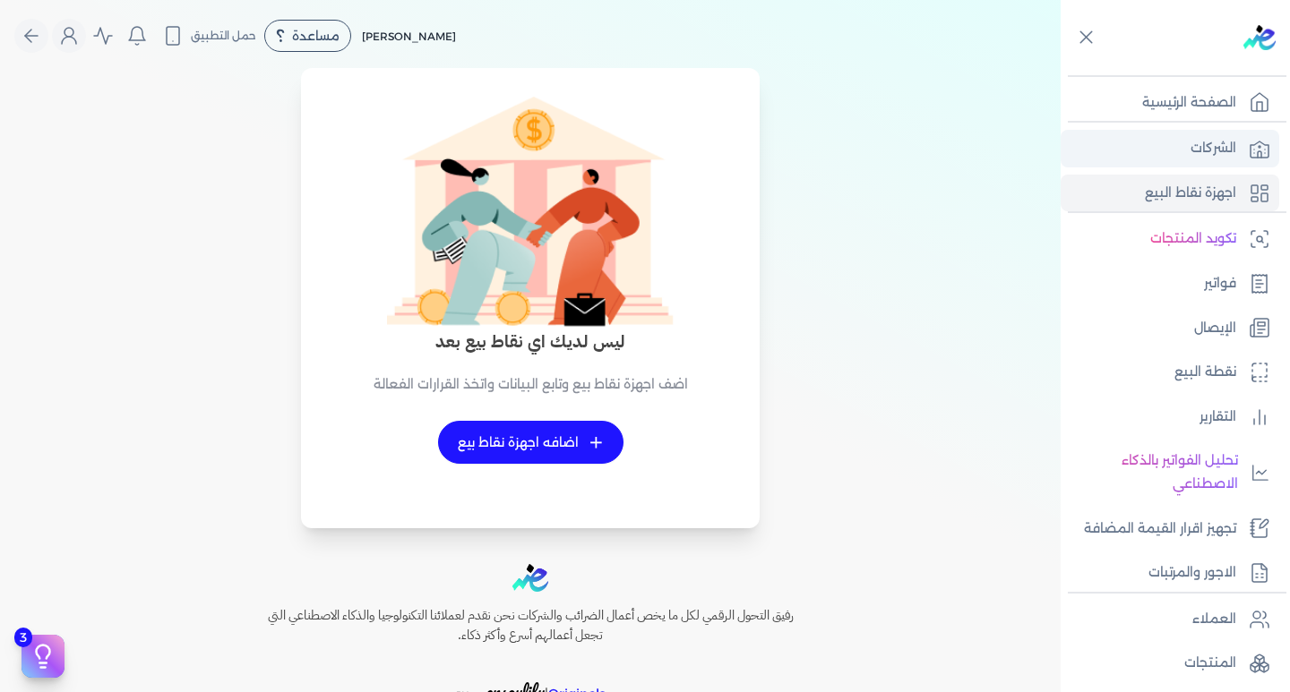
click at [1168, 154] on link "الشركات" at bounding box center [1170, 149] width 219 height 38
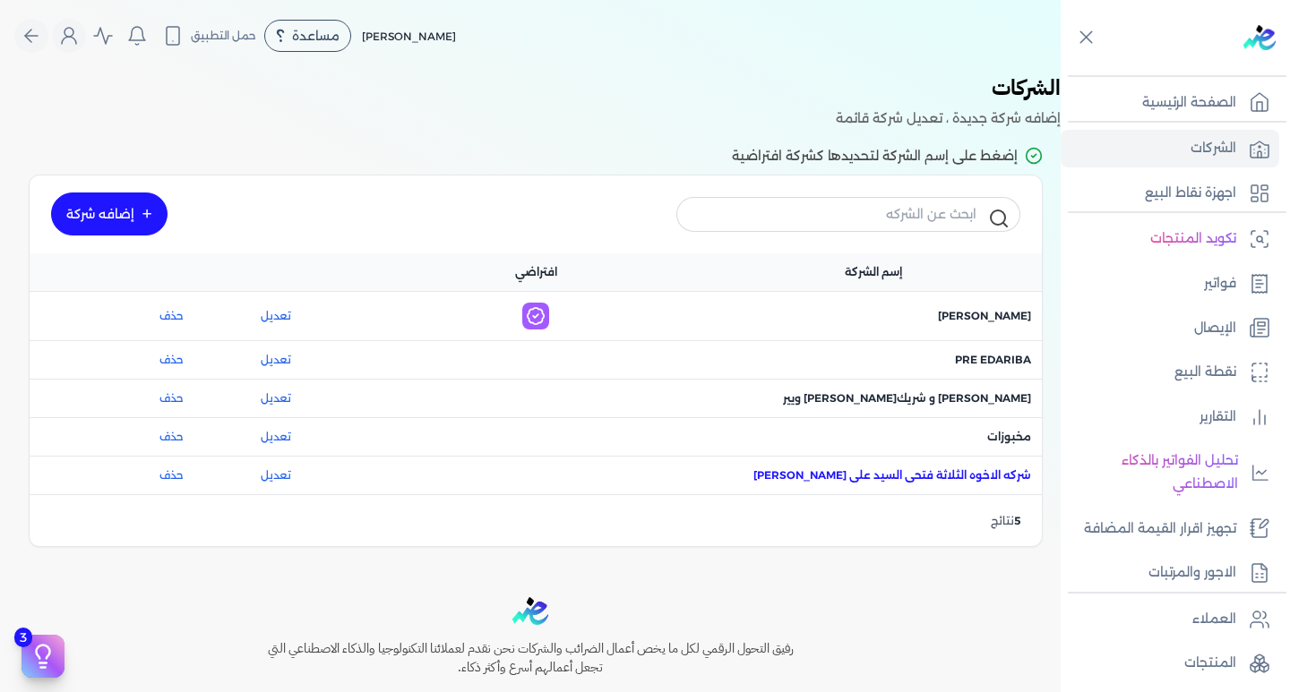
click at [981, 468] on span "اسم الشركة : شركه الاخوه الثلاثة فتحى السيد على عمران وشركاه" at bounding box center [892, 476] width 278 height 16
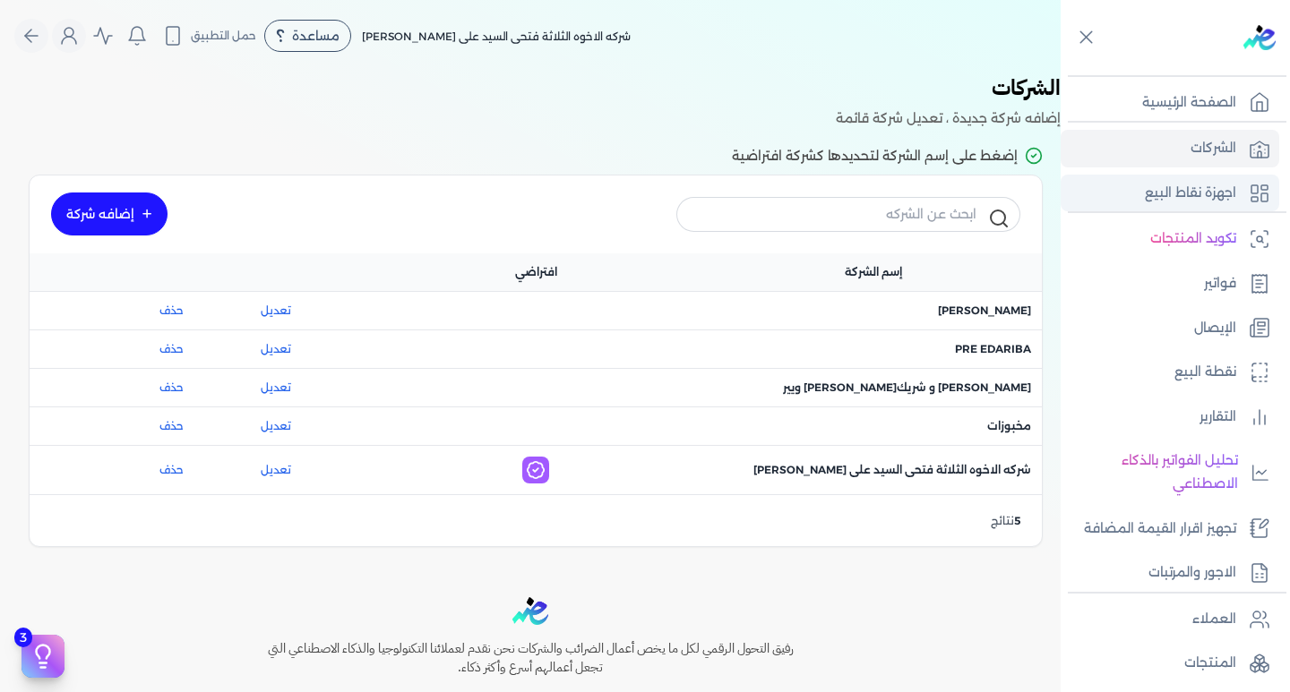
click at [1193, 188] on p "اجهزة نقاط البيع" at bounding box center [1190, 193] width 91 height 23
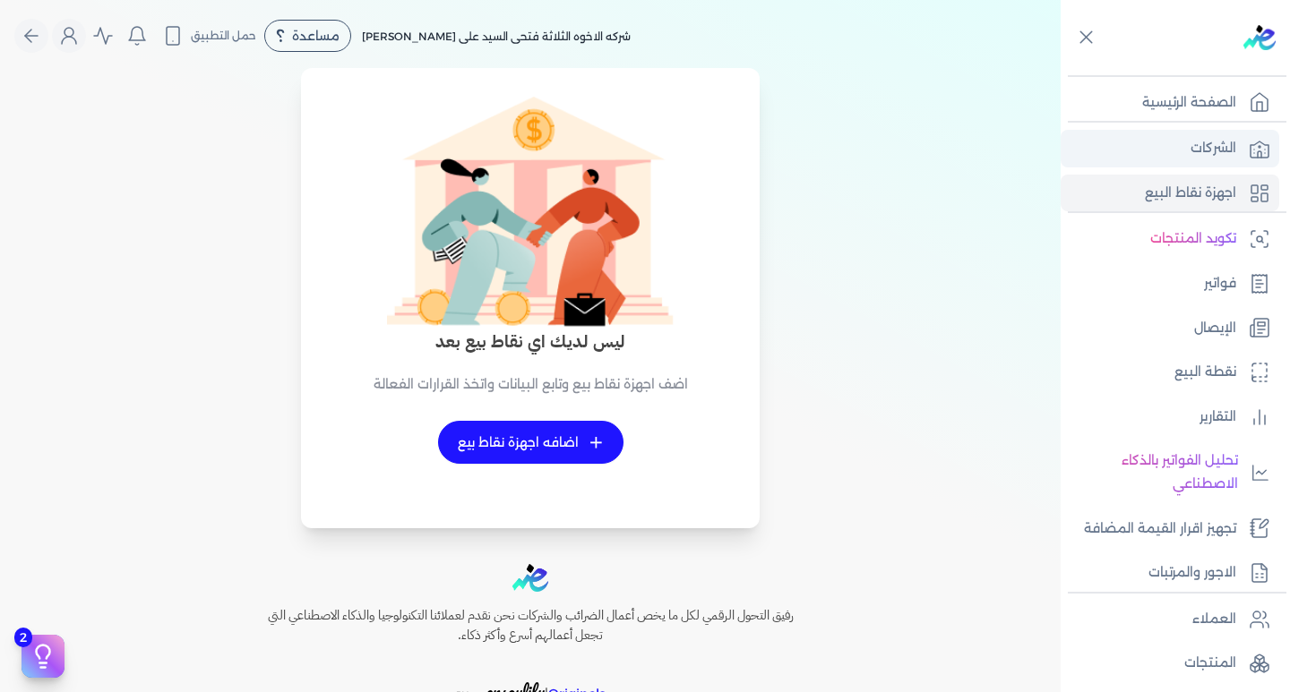
click at [1163, 165] on link "الشركات" at bounding box center [1170, 149] width 219 height 38
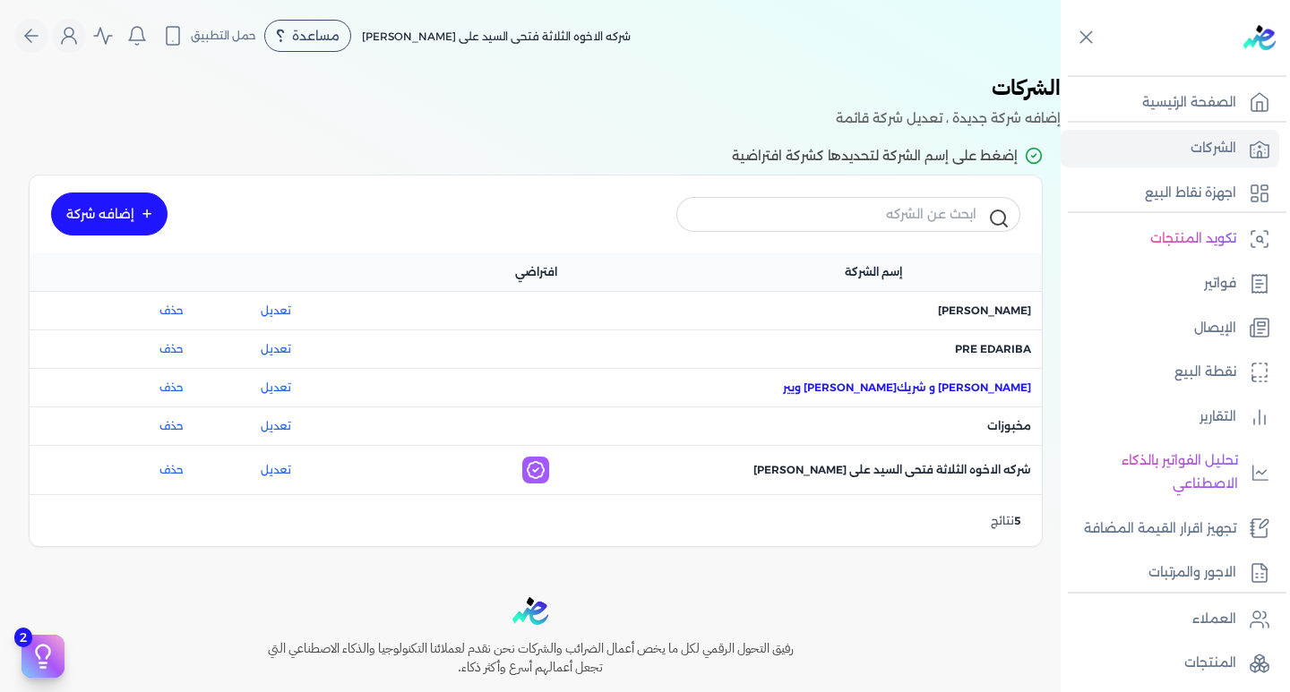
click at [859, 389] on span "اسم الشركة : احمد ربيع عنبر و شريكه فيوتشر ويير" at bounding box center [907, 388] width 248 height 16
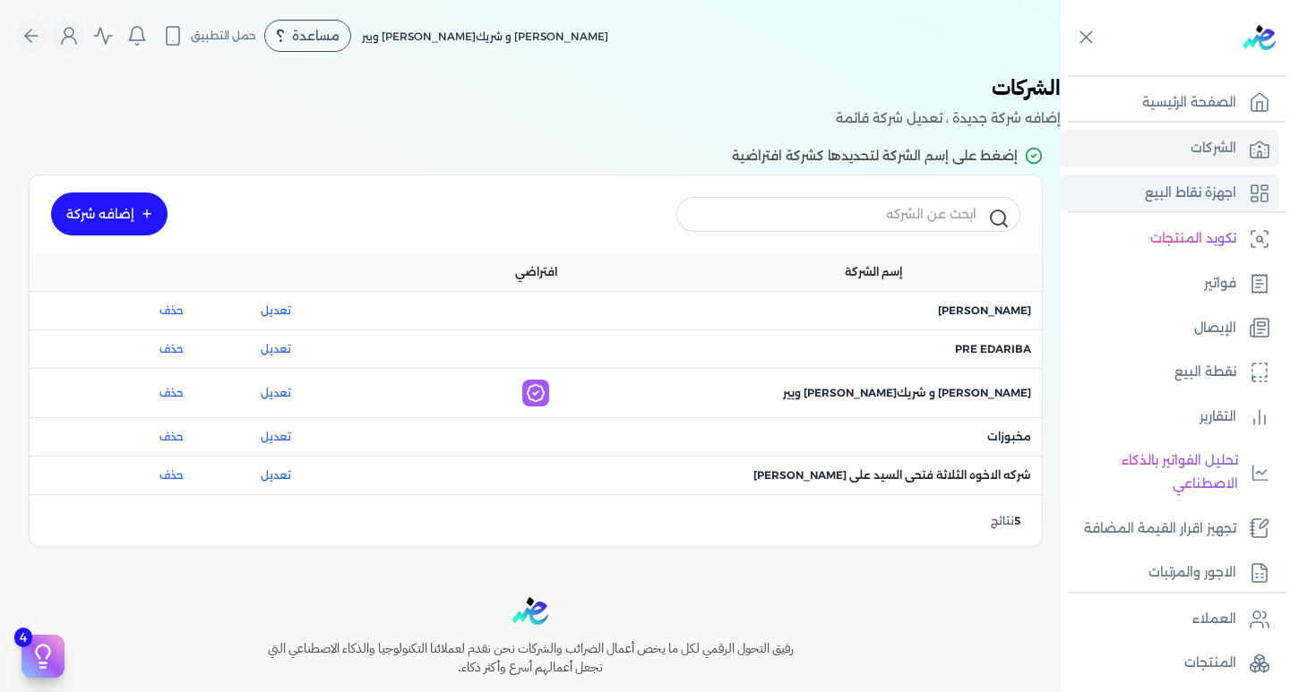
click at [1147, 193] on p "اجهزة نقاط البيع" at bounding box center [1190, 193] width 91 height 23
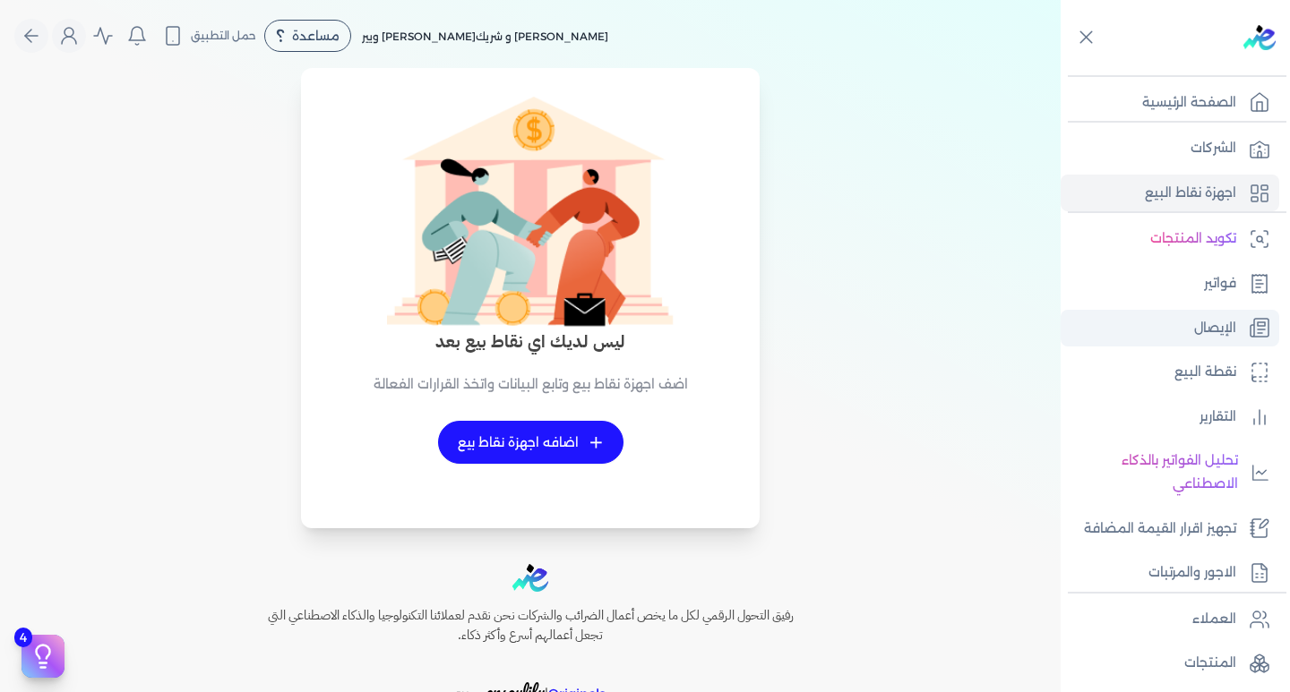
click at [1209, 320] on p "الإيصال" at bounding box center [1215, 328] width 42 height 23
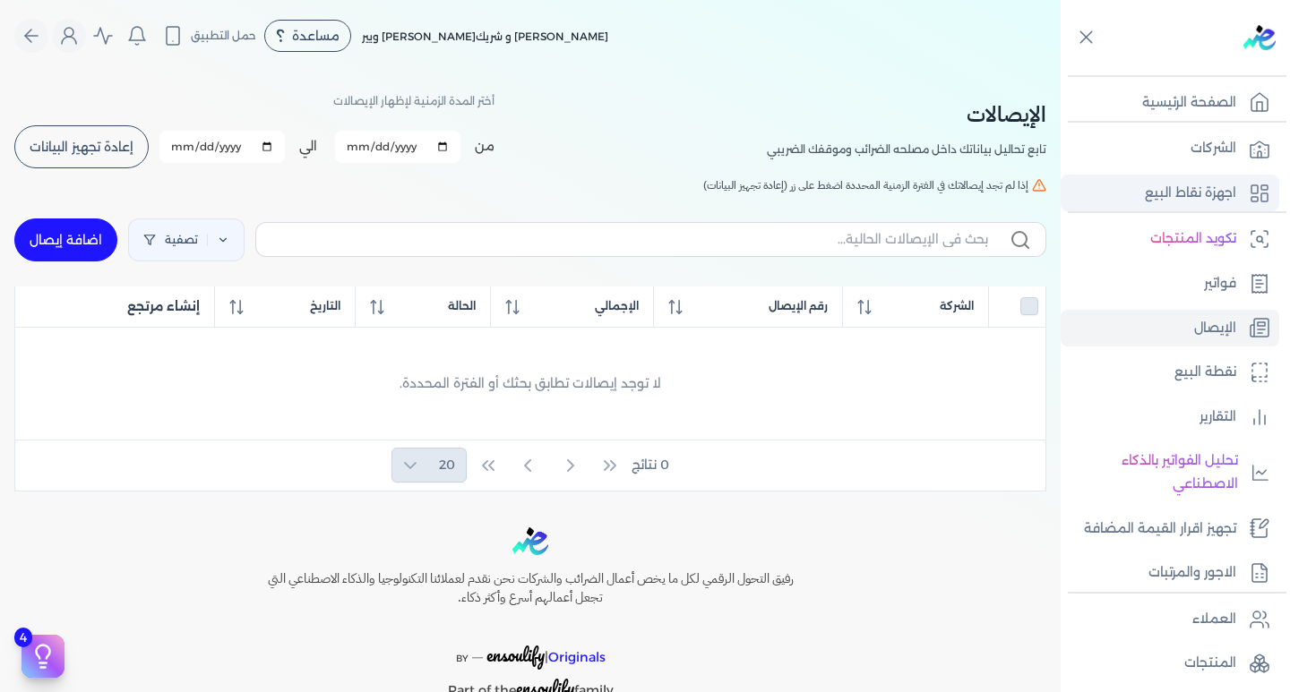
click at [1172, 185] on p "اجهزة نقاط البيع" at bounding box center [1190, 193] width 91 height 23
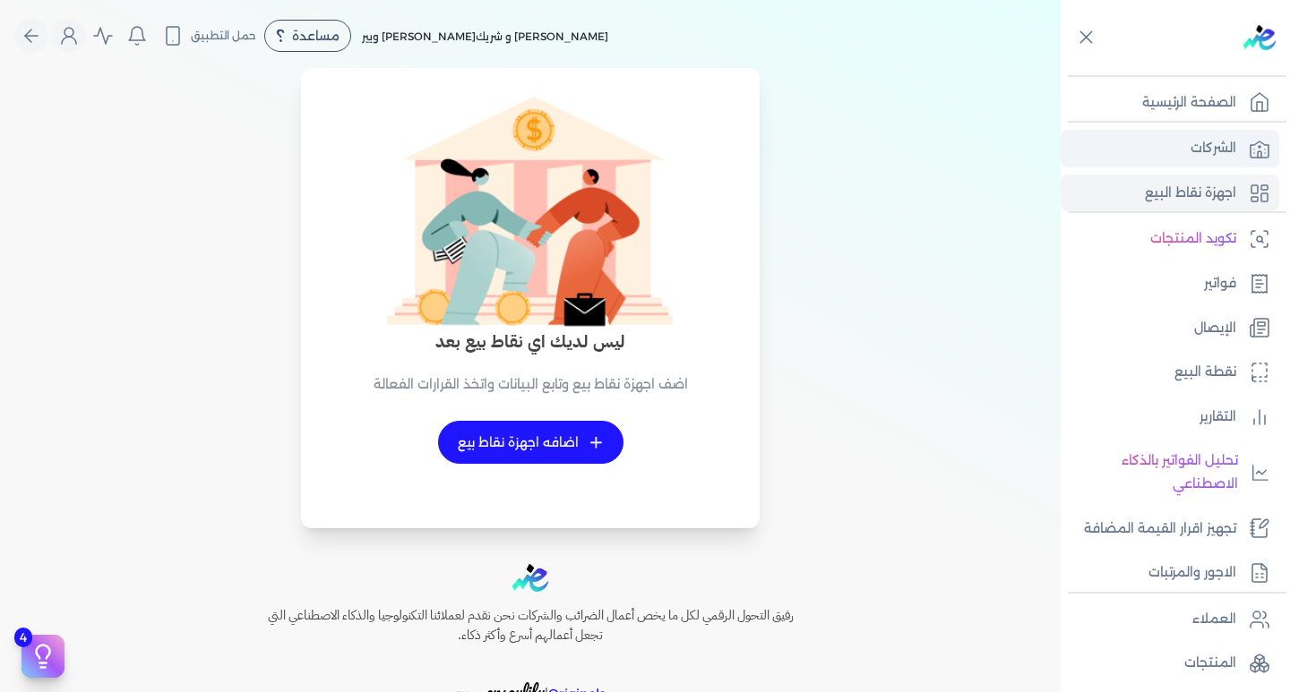
click at [1242, 133] on link "الشركات" at bounding box center [1170, 149] width 219 height 38
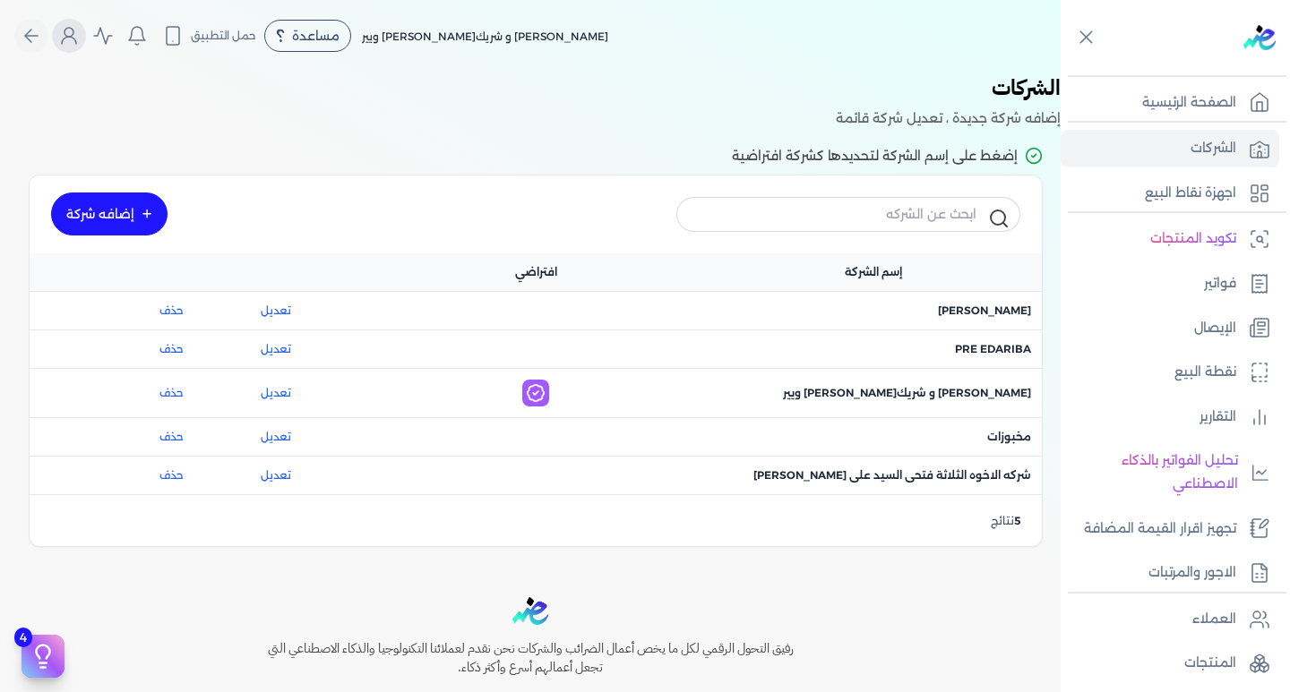
click at [73, 37] on icon "Global" at bounding box center [68, 35] width 21 height 21
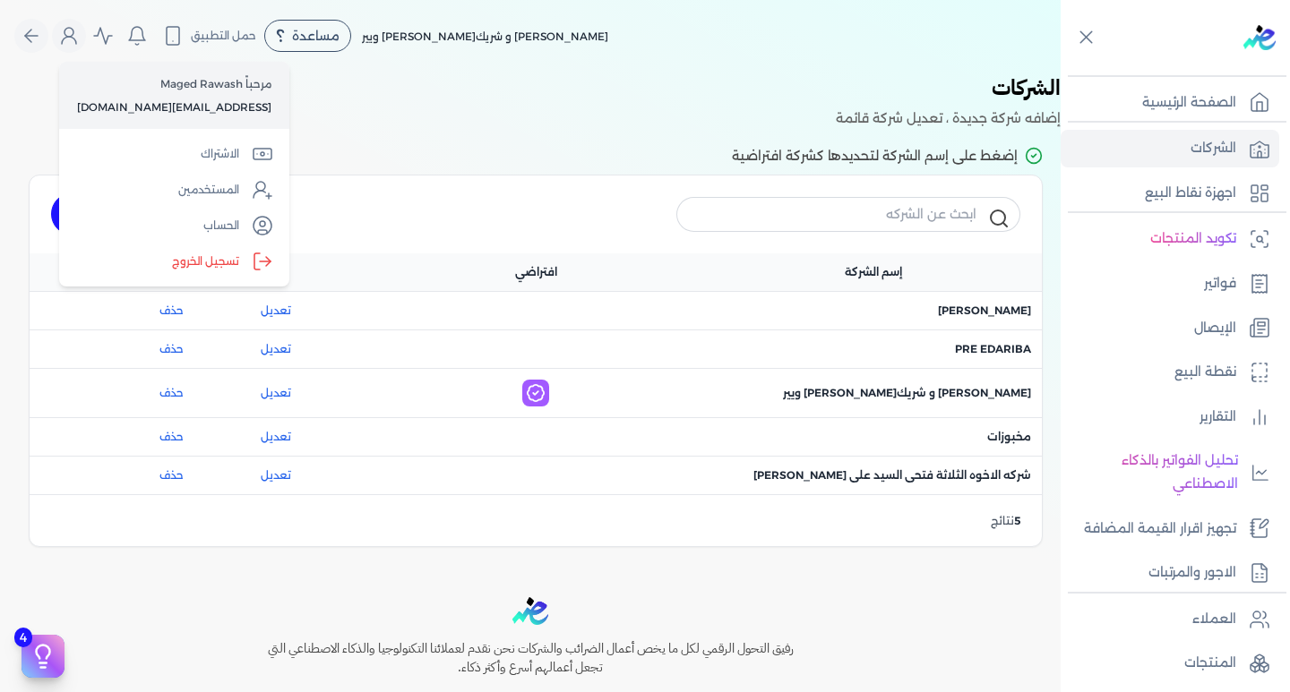
click at [566, 92] on h3 "الشركات" at bounding box center [530, 90] width 1061 height 36
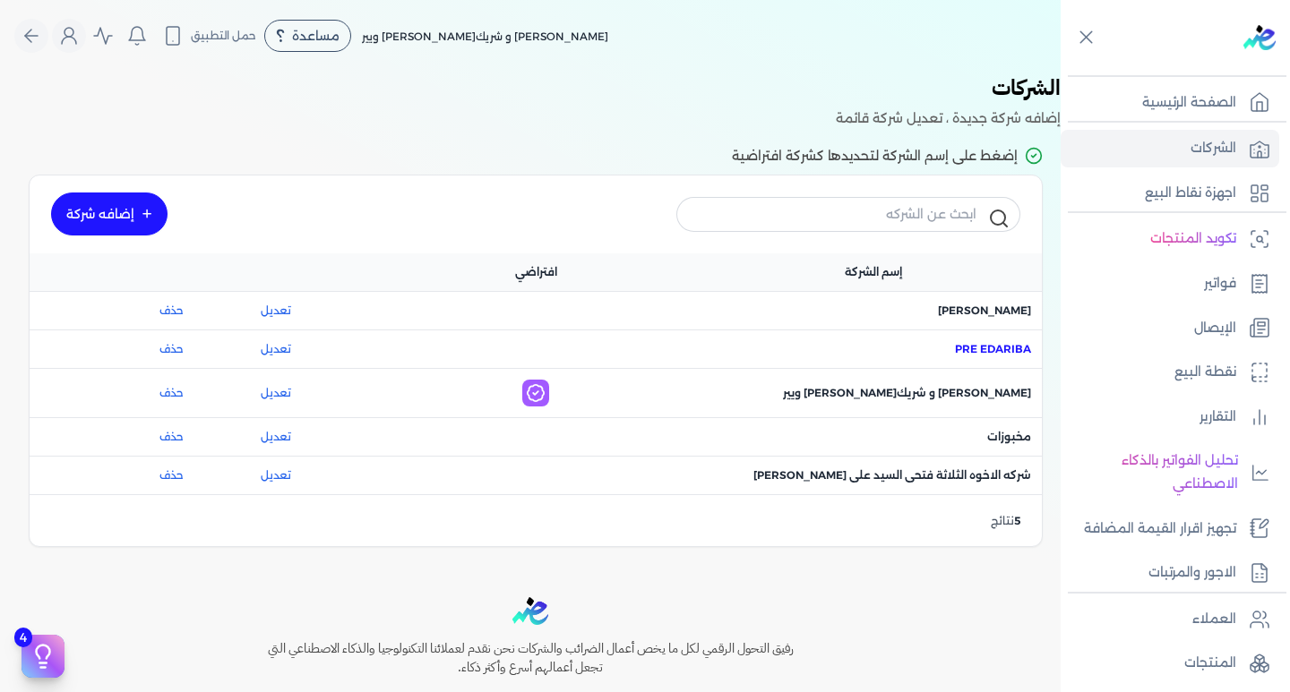
click at [984, 356] on span "اسم الشركة : Pre eDariba" at bounding box center [993, 349] width 76 height 16
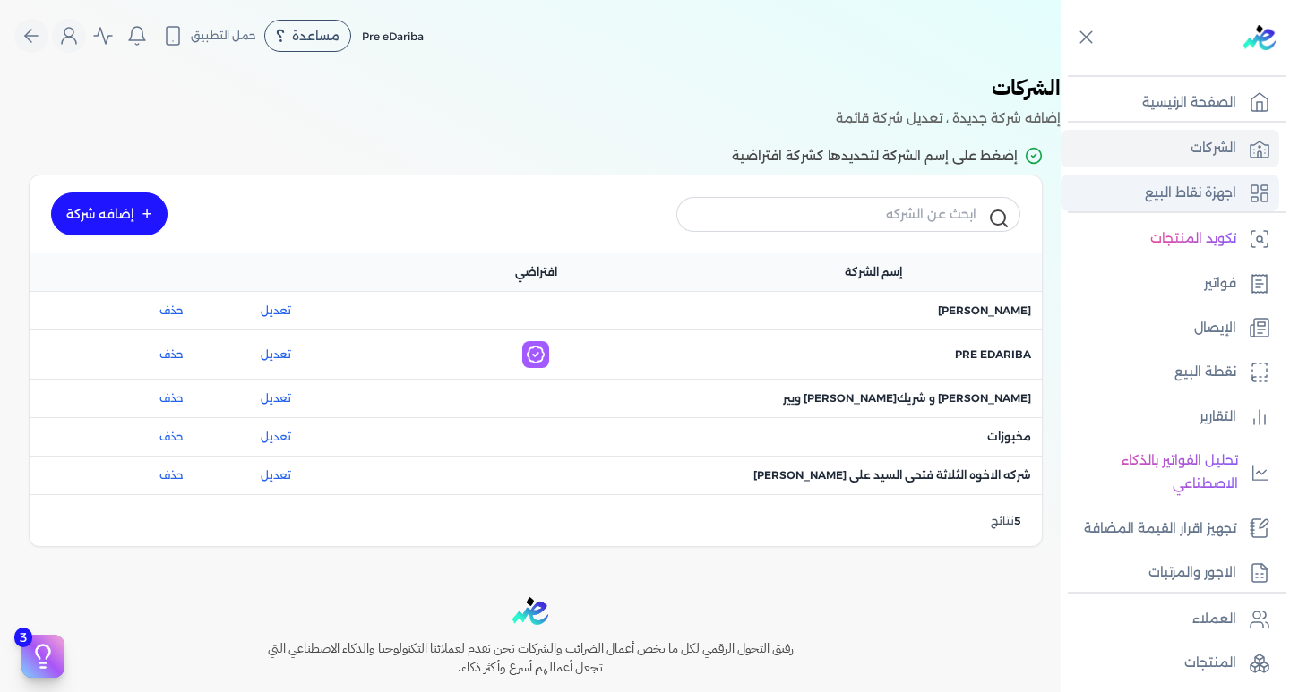
click at [1225, 185] on p "اجهزة نقاط البيع" at bounding box center [1190, 193] width 91 height 23
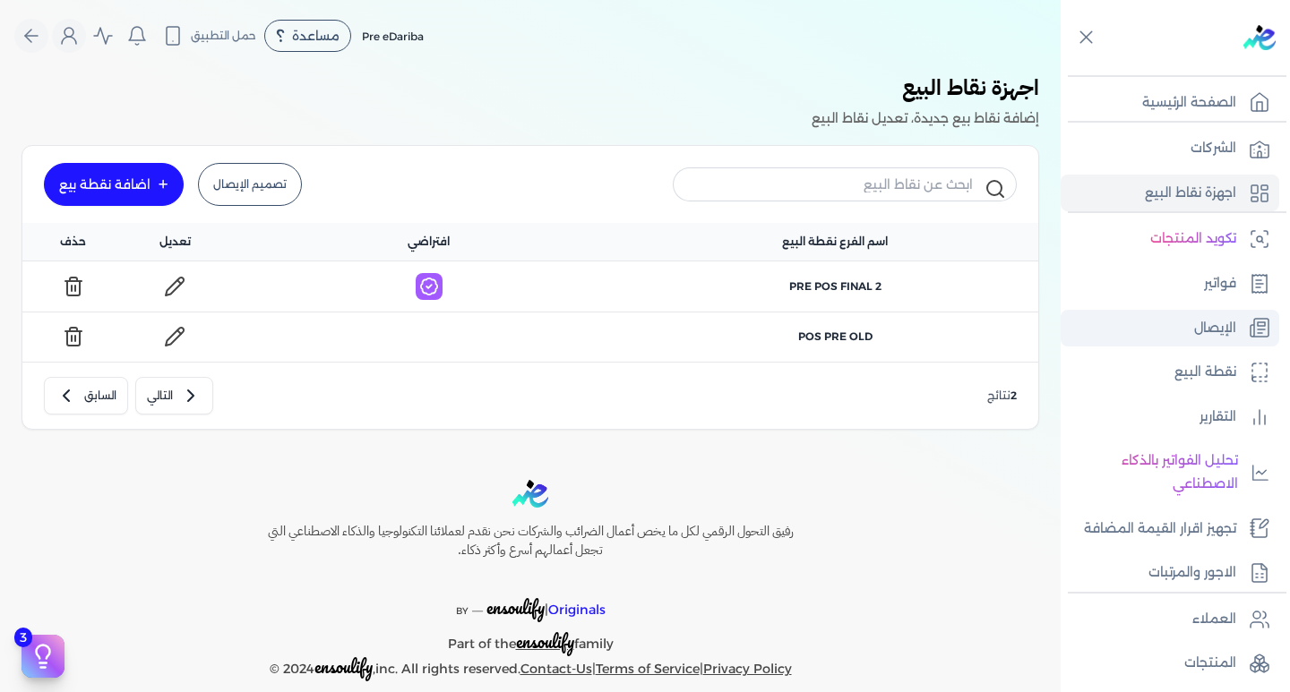
click at [1214, 329] on p "الإيصال" at bounding box center [1215, 328] width 42 height 23
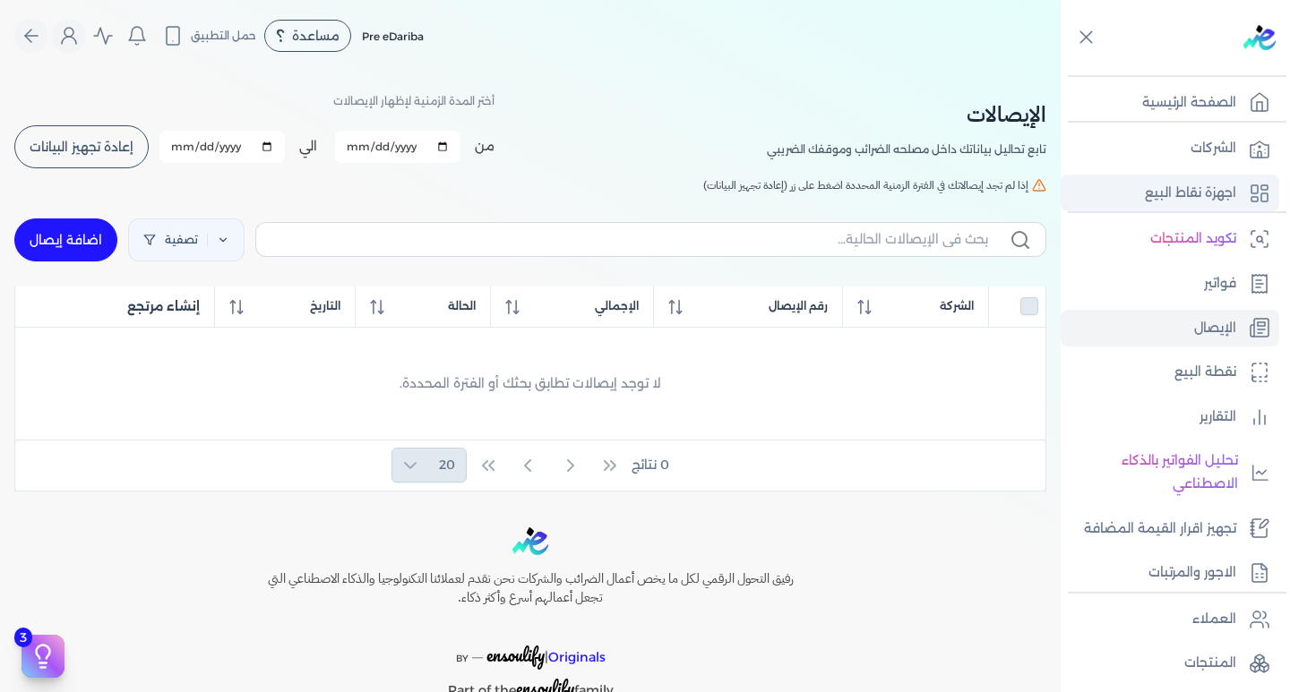
click at [1206, 196] on p "اجهزة نقاط البيع" at bounding box center [1190, 193] width 91 height 23
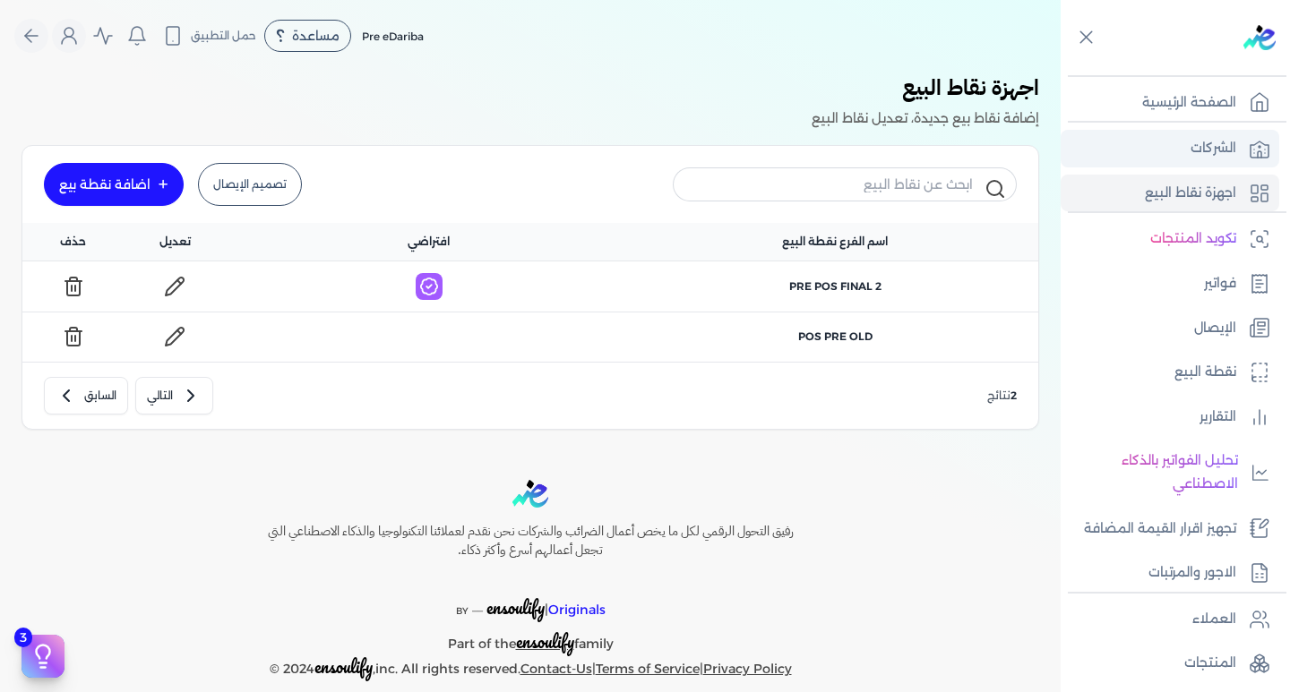
click at [1208, 147] on p "الشركات" at bounding box center [1214, 148] width 46 height 23
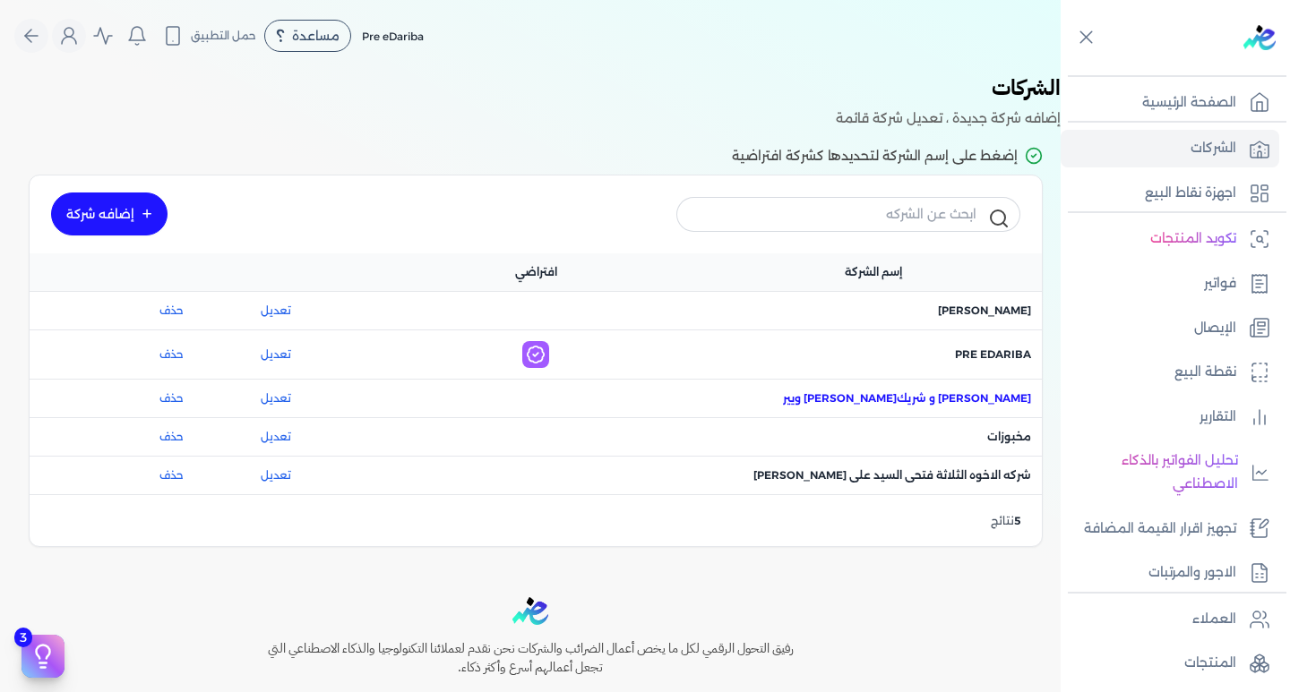
click at [985, 396] on span "اسم الشركة : احمد ربيع عنبر و شريكه فيوتشر ويير" at bounding box center [907, 399] width 248 height 16
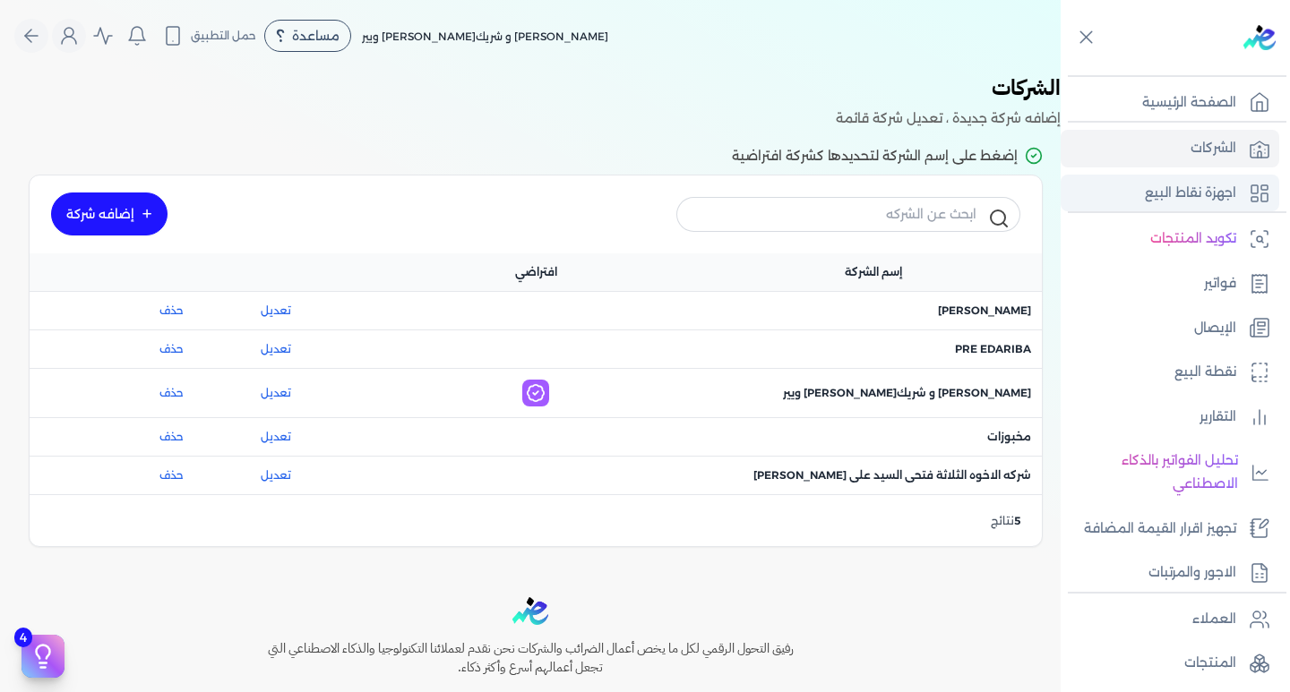
click at [1189, 185] on p "اجهزة نقاط البيع" at bounding box center [1190, 193] width 91 height 23
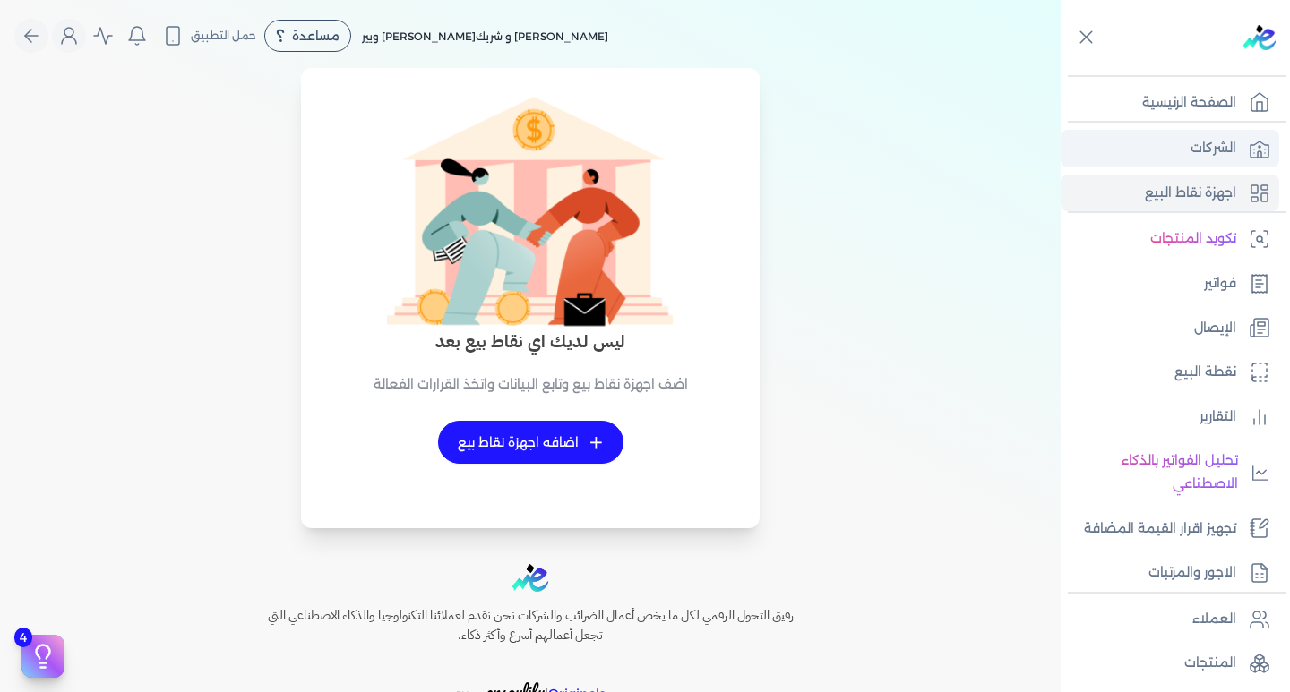
click at [1182, 149] on link "الشركات" at bounding box center [1170, 149] width 219 height 38
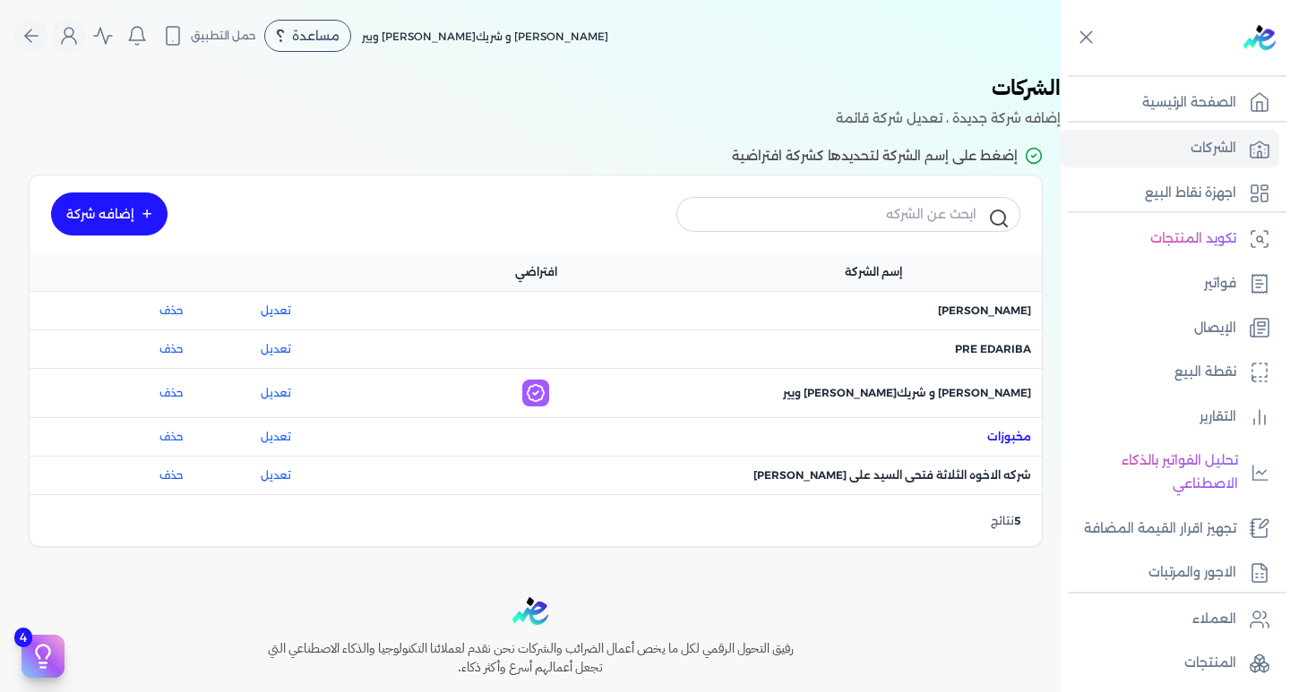
click at [997, 432] on span "اسم الشركة : مخبوزات" at bounding box center [1009, 437] width 44 height 16
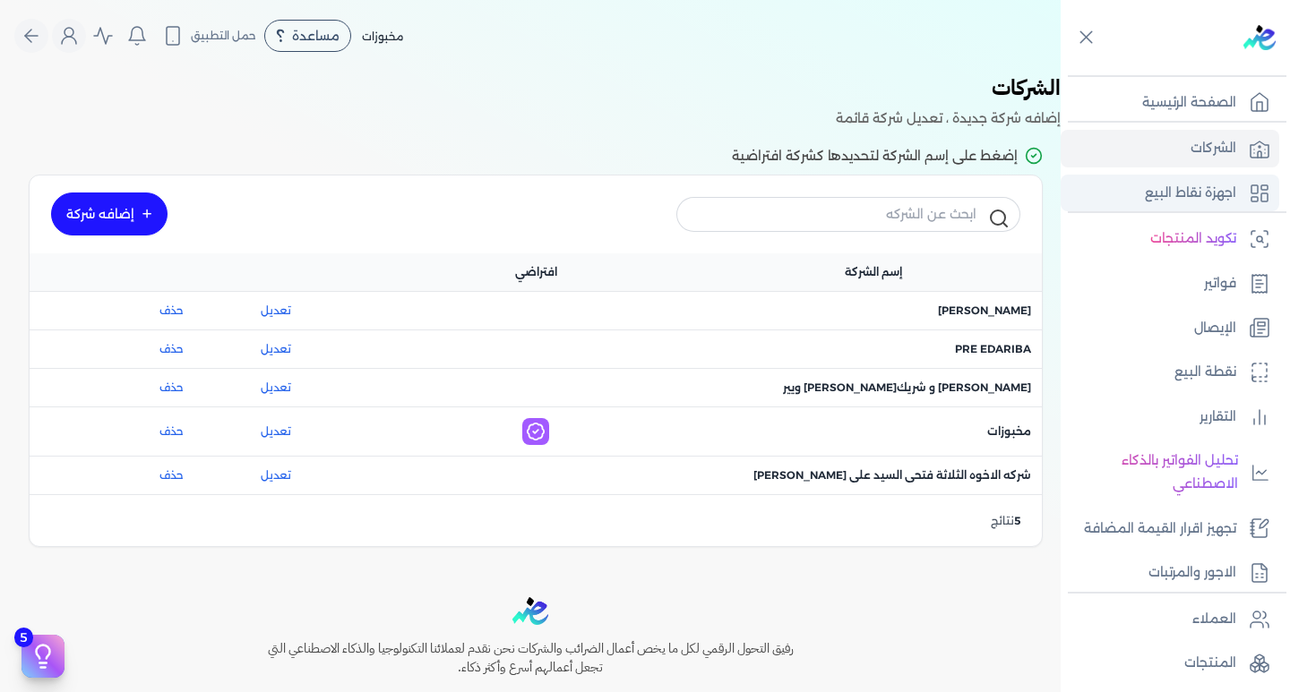
click at [1138, 185] on link "اجهزة نقاط البيع" at bounding box center [1170, 194] width 219 height 38
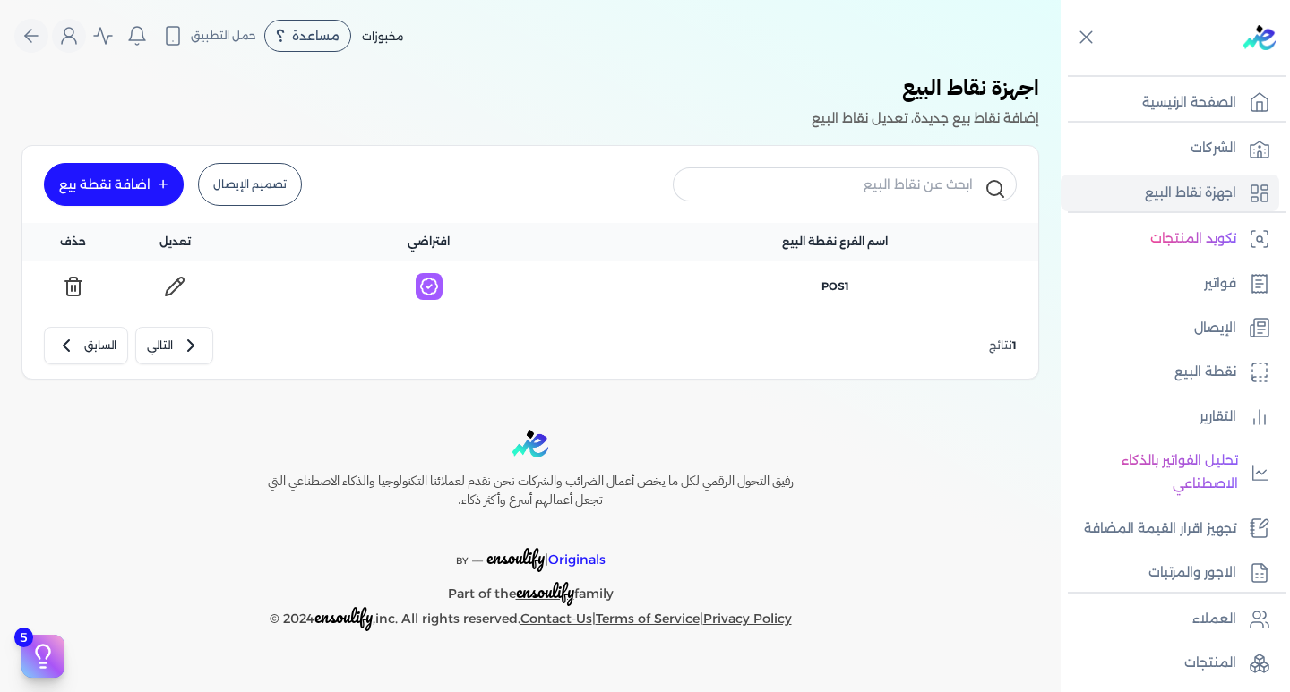
click at [250, 176] on link "تصميم الإيصال" at bounding box center [250, 184] width 104 height 43
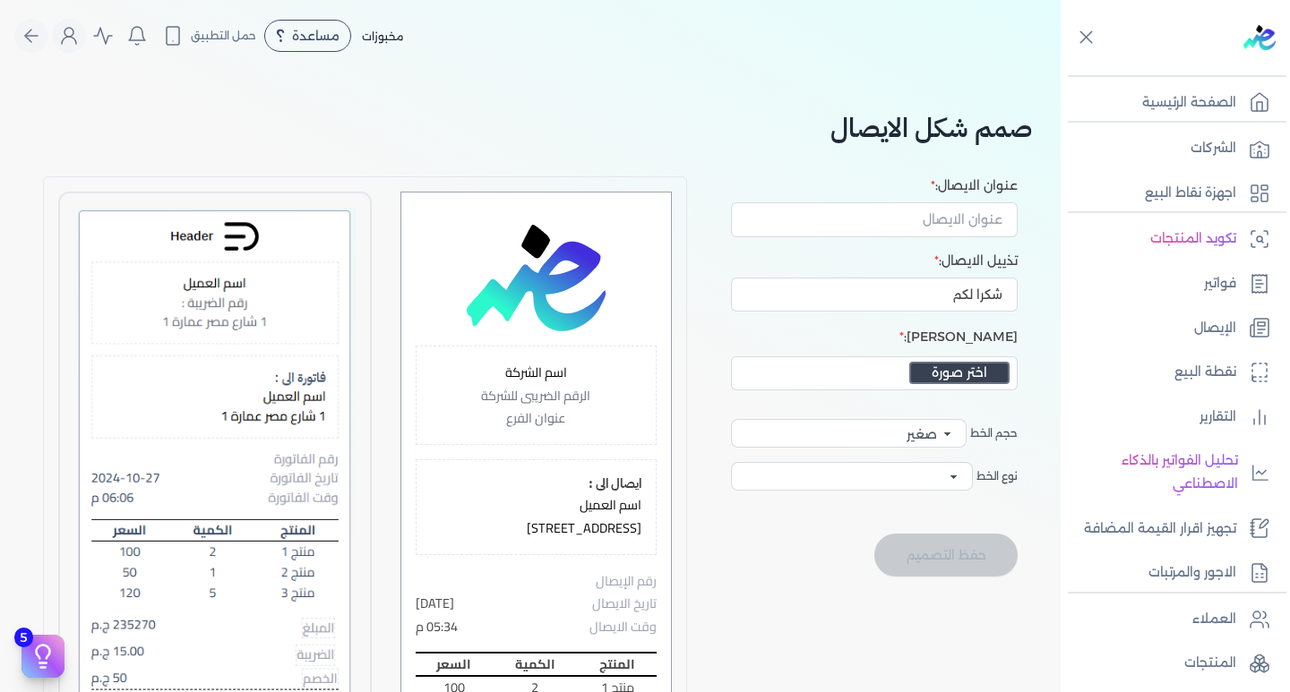
select select
click at [905, 219] on input "عنوان الايصال:" at bounding box center [874, 219] width 287 height 34
click at [1208, 280] on p "فواتير" at bounding box center [1220, 283] width 32 height 23
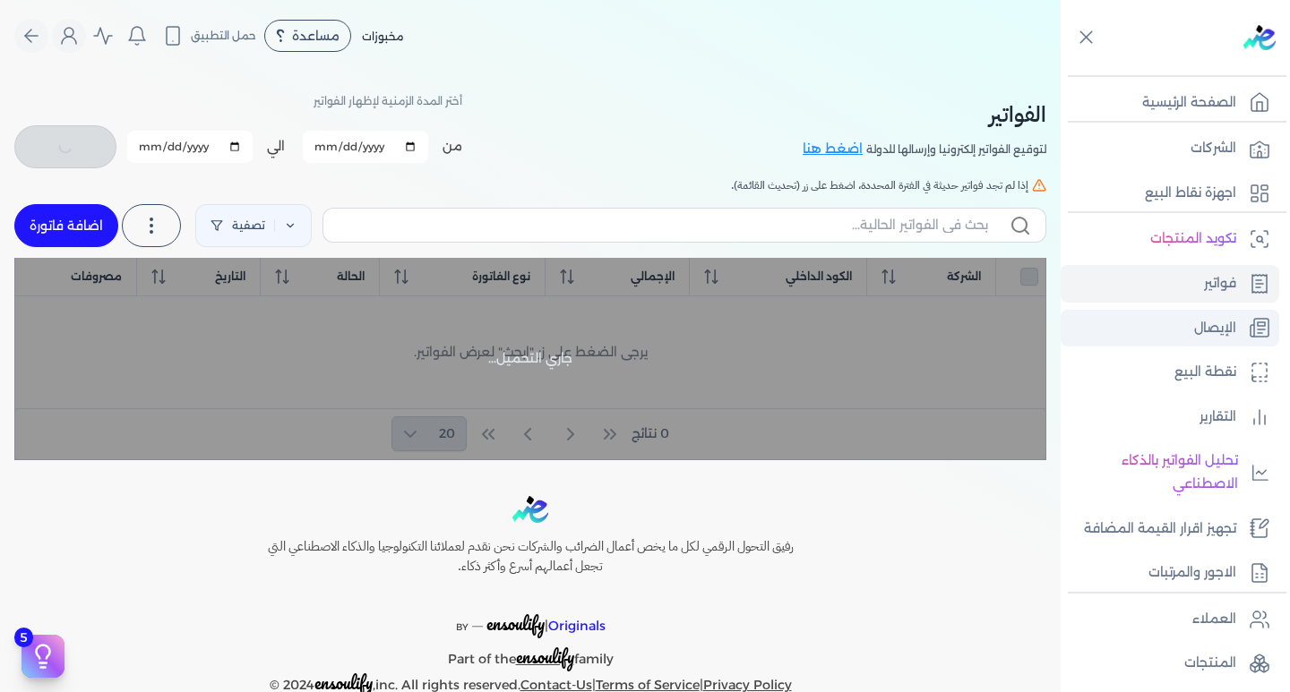
click at [1210, 321] on p "الإيصال" at bounding box center [1215, 328] width 42 height 23
checkbox input "false"
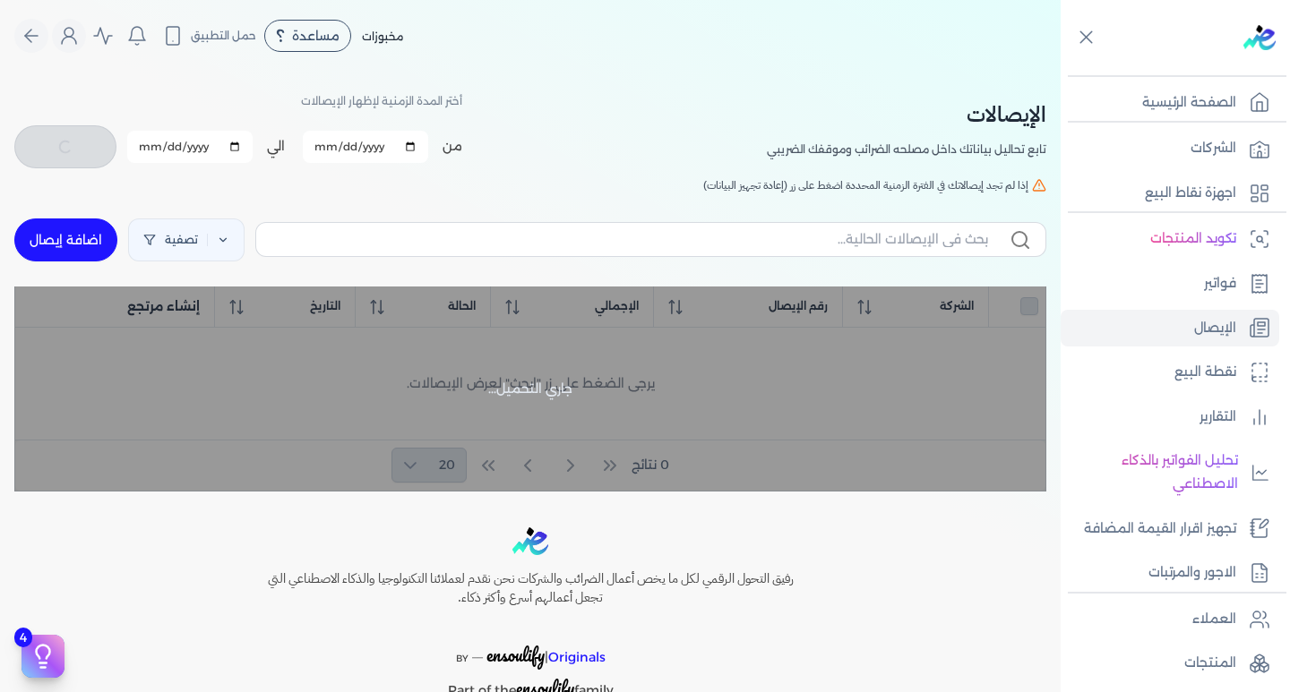
checkbox input "false"
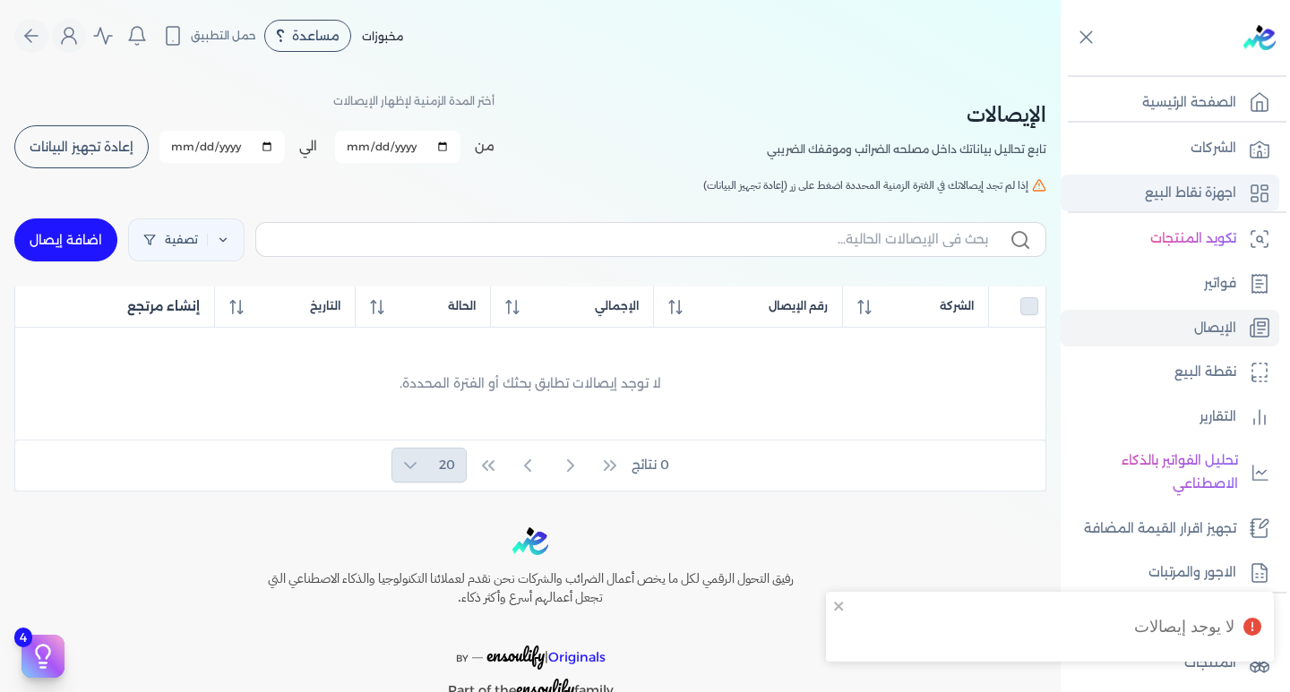
click at [1150, 199] on p "اجهزة نقاط البيع" at bounding box center [1190, 193] width 91 height 23
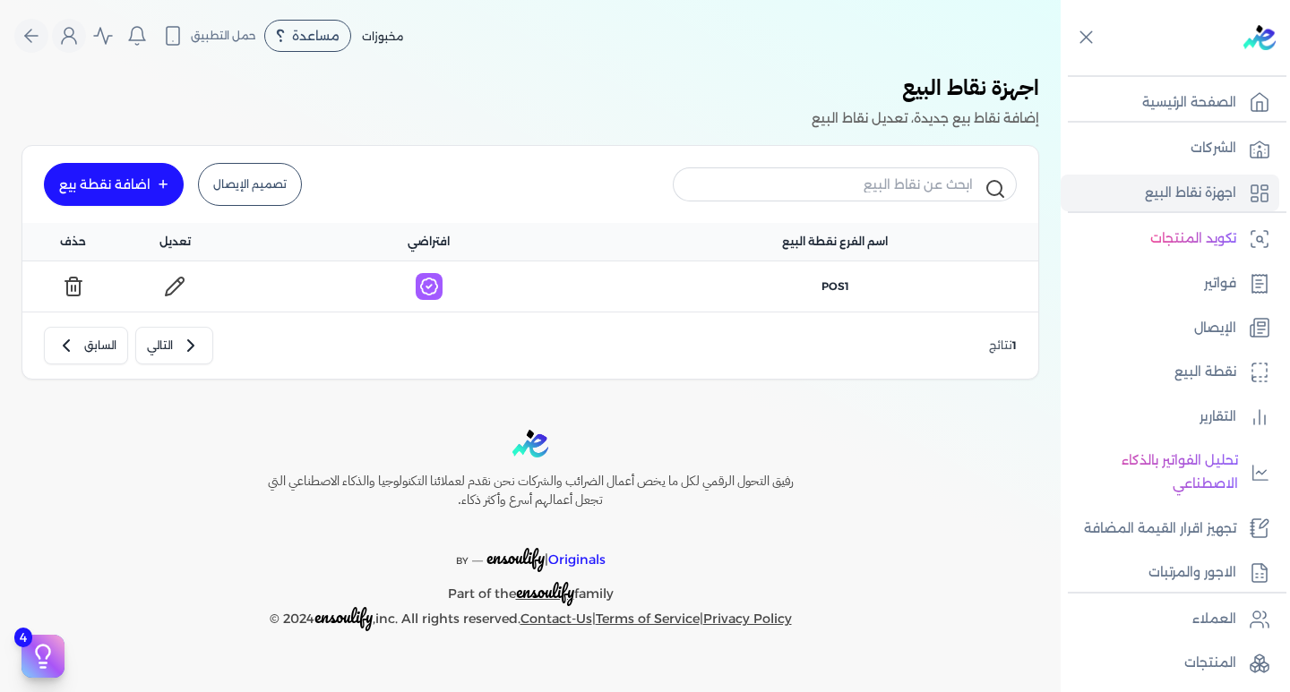
click at [261, 192] on link "تصميم الإيصال" at bounding box center [250, 184] width 104 height 43
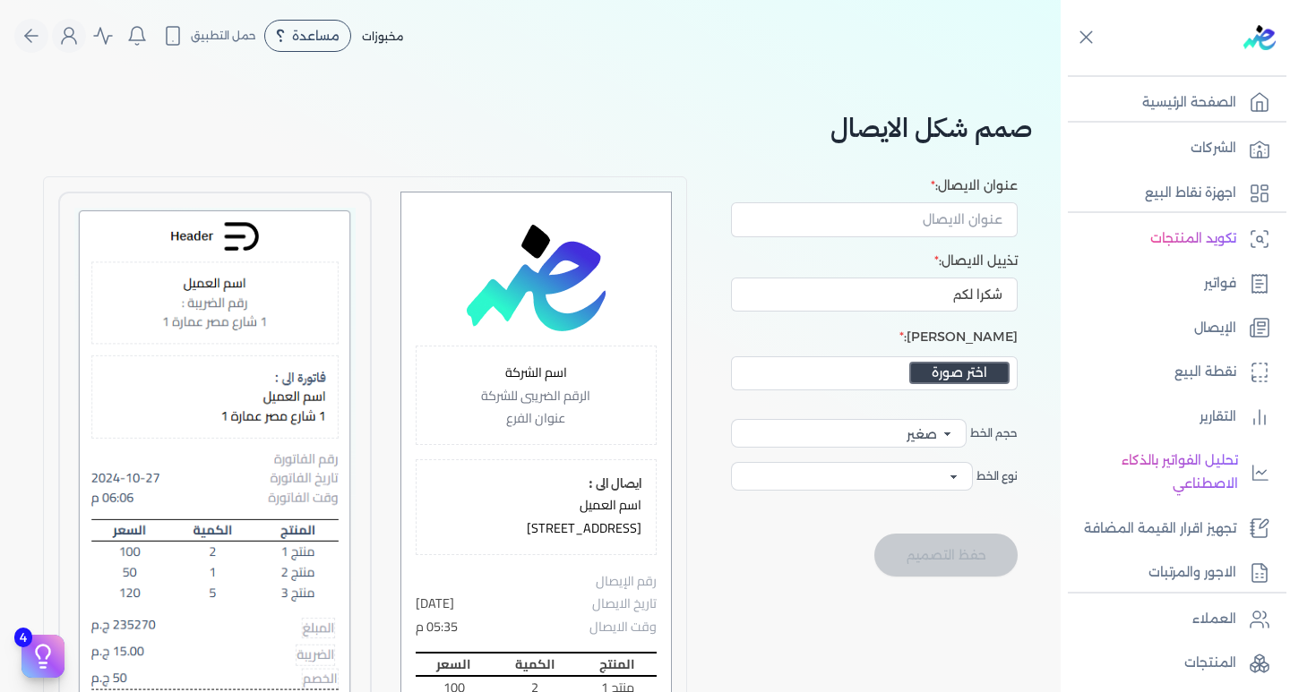
select select
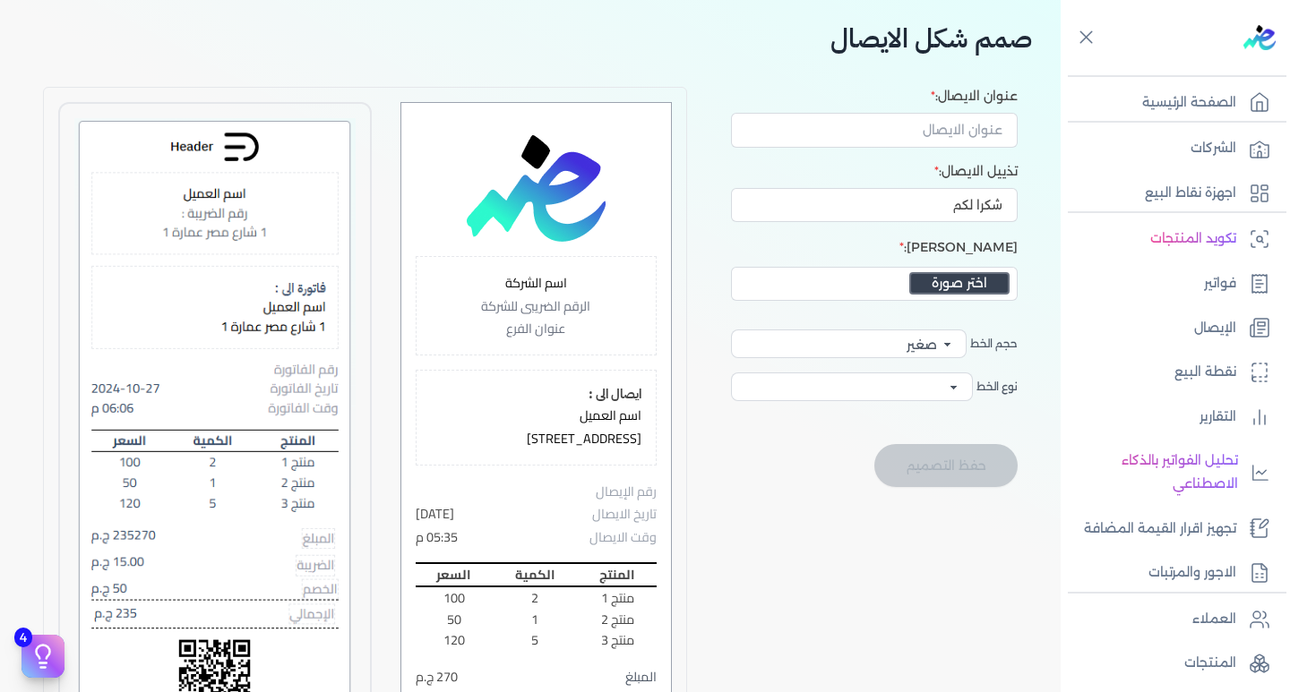
scroll to position [179, 0]
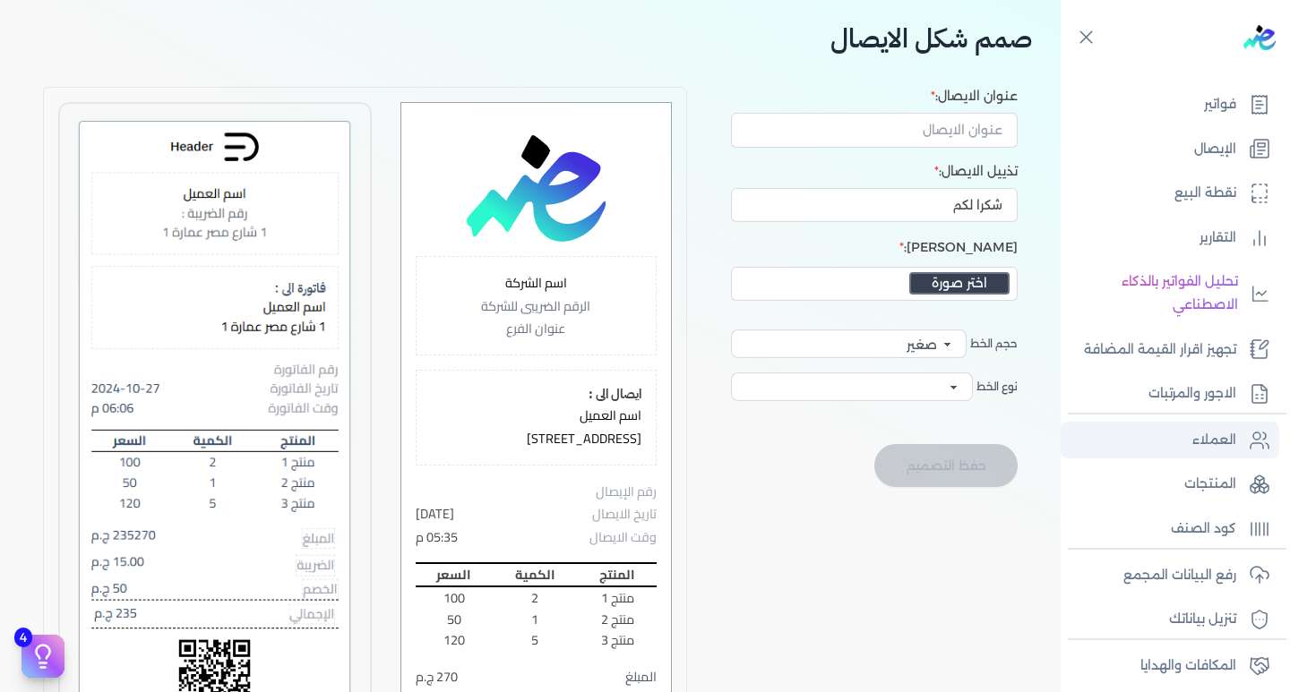
click at [1228, 438] on p "العملاء" at bounding box center [1214, 440] width 44 height 23
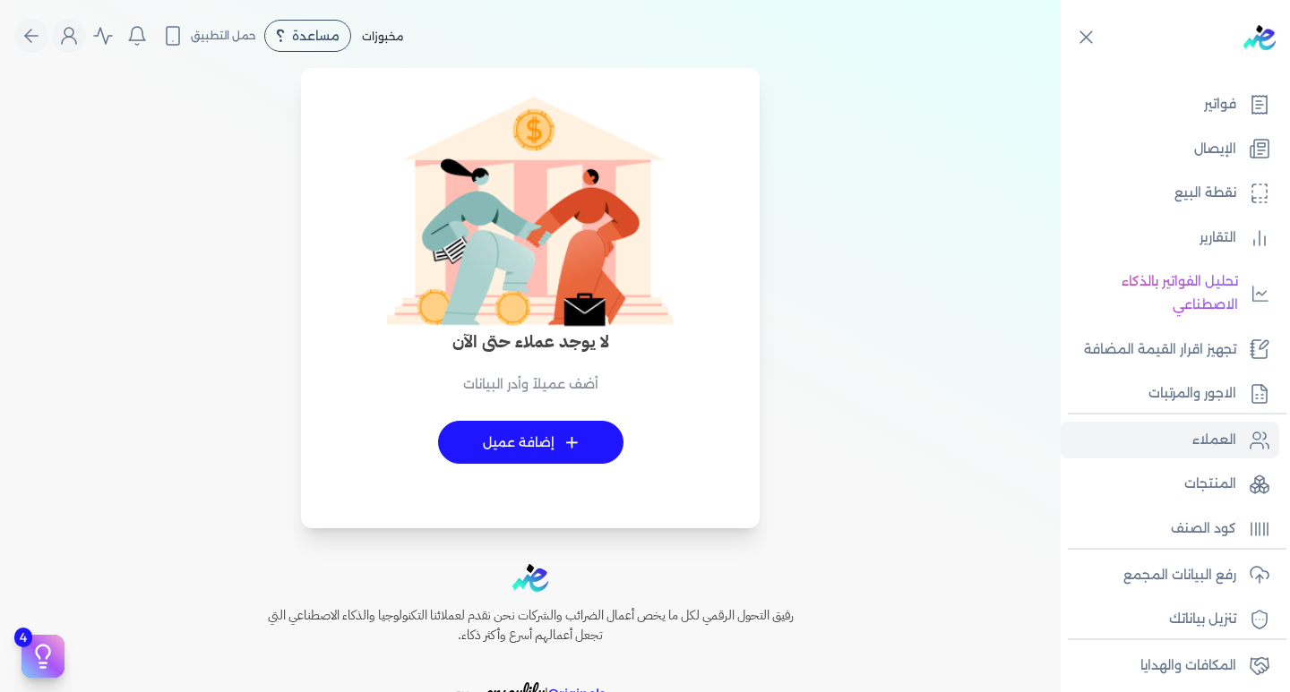
click at [570, 441] on span "+" at bounding box center [571, 442] width 13 height 13
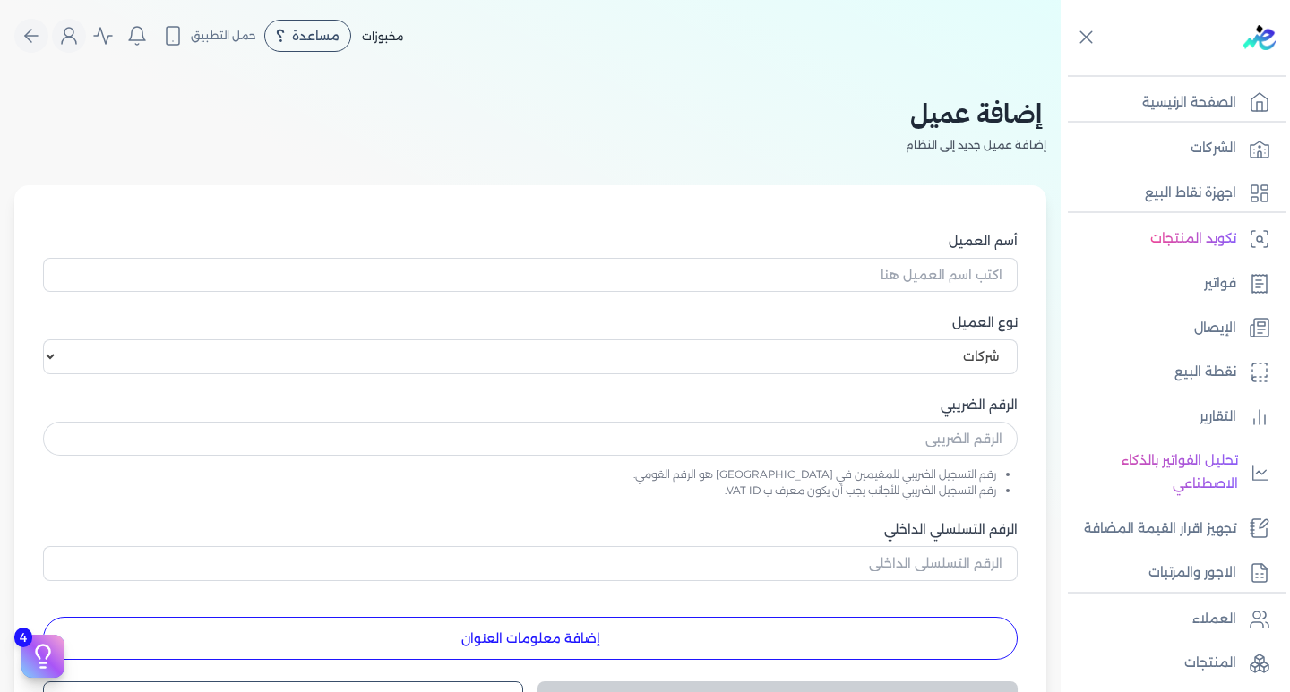
select select "B"
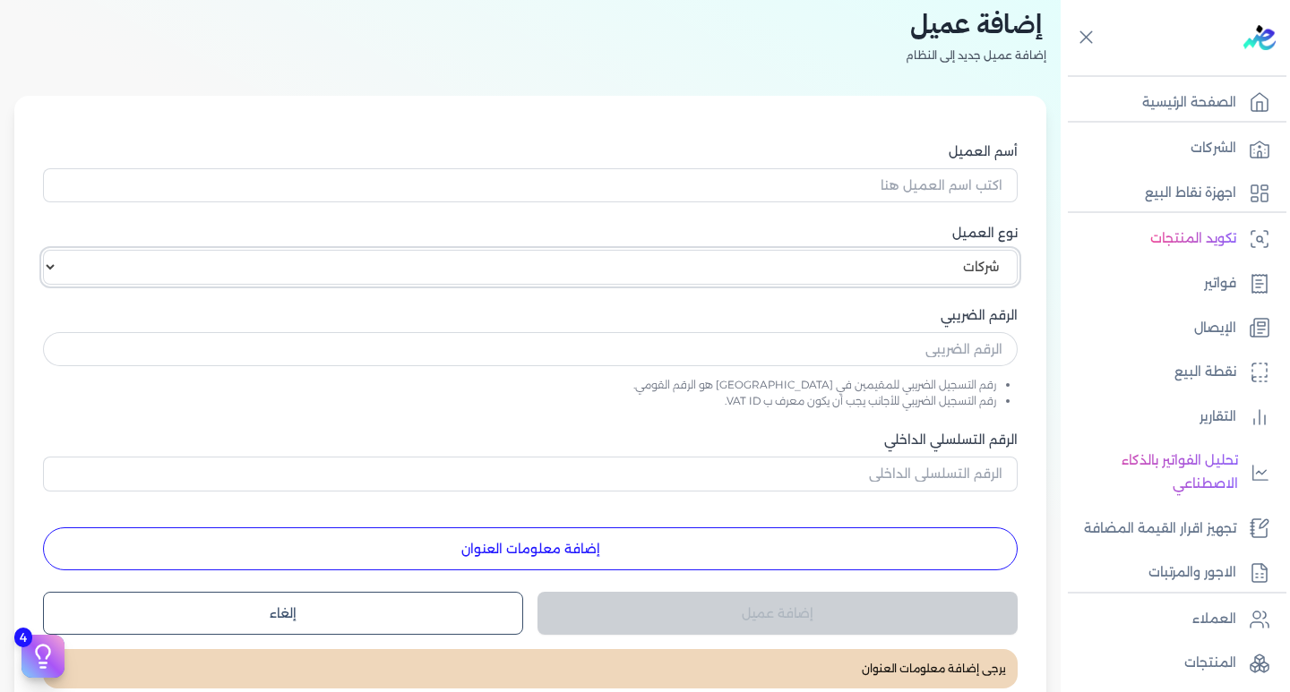
click at [937, 260] on select "اختر نوع العميل شركات أفراد أجنبي" at bounding box center [530, 267] width 975 height 34
click at [913, 401] on li "رقم التسجيل الضريبي للأجانب يجب أن يكون معرف ب VAT ID." at bounding box center [519, 401] width 953 height 16
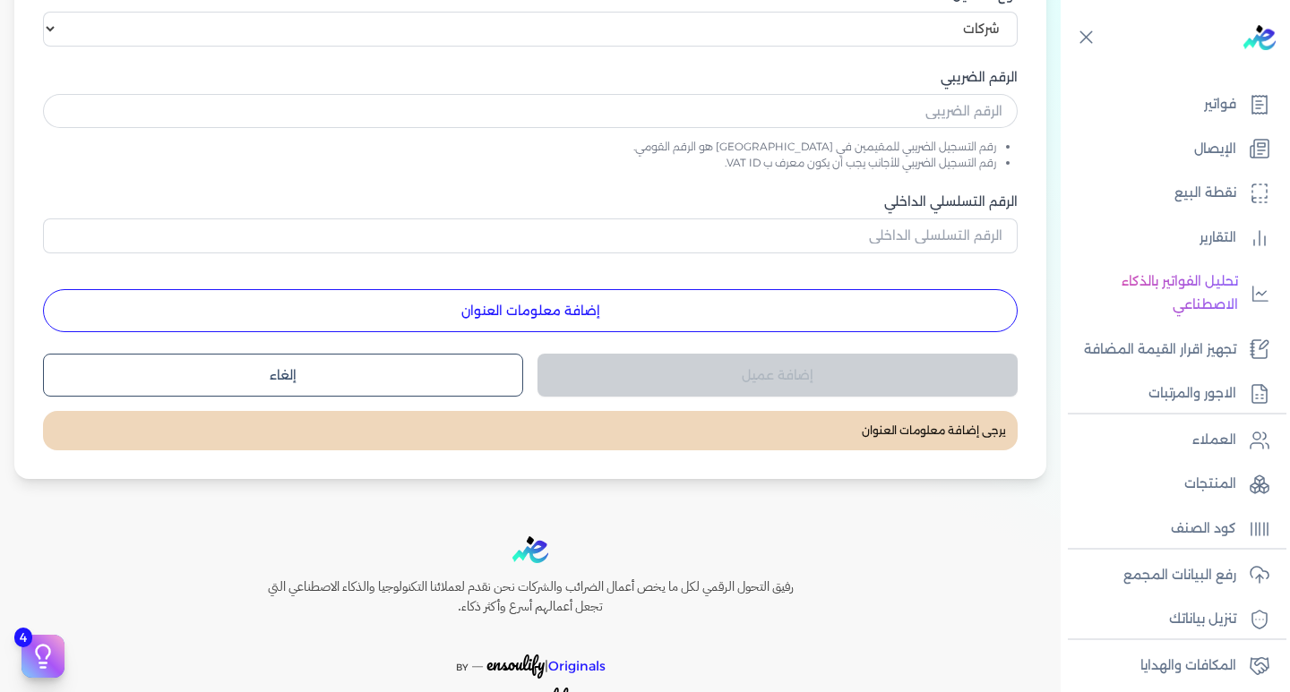
scroll to position [408, 0]
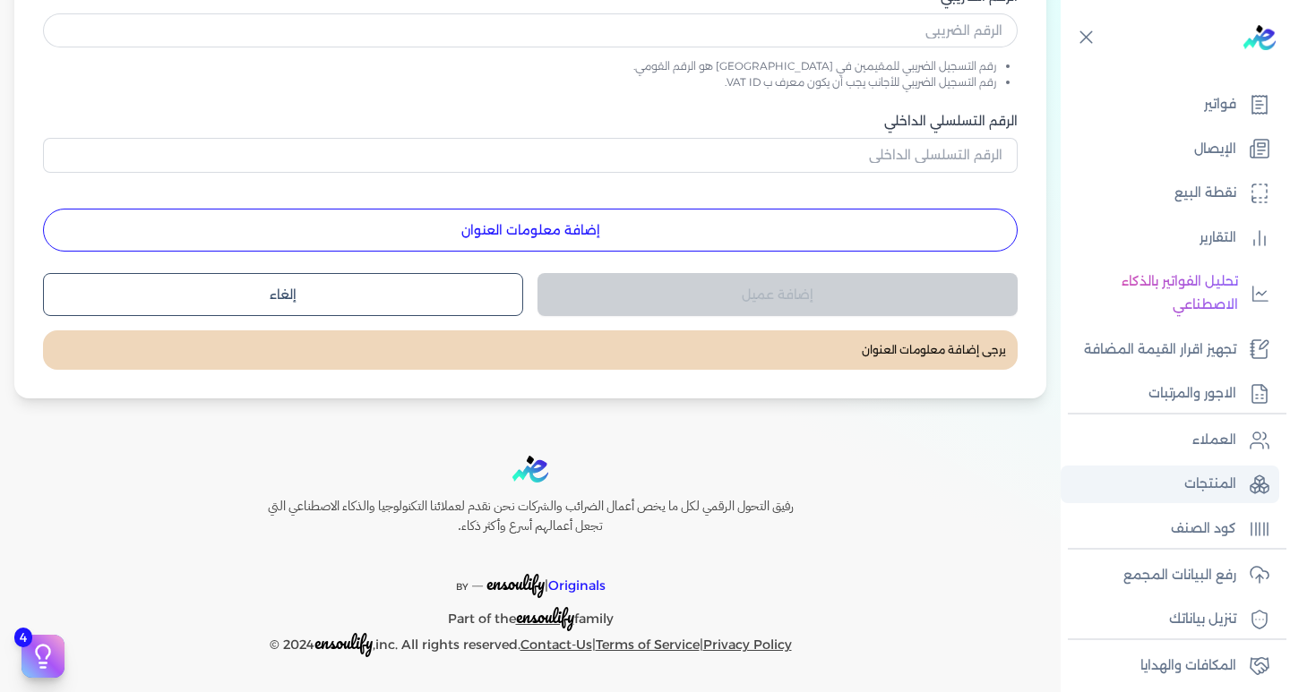
click at [1149, 468] on link "المنتجات" at bounding box center [1170, 485] width 219 height 38
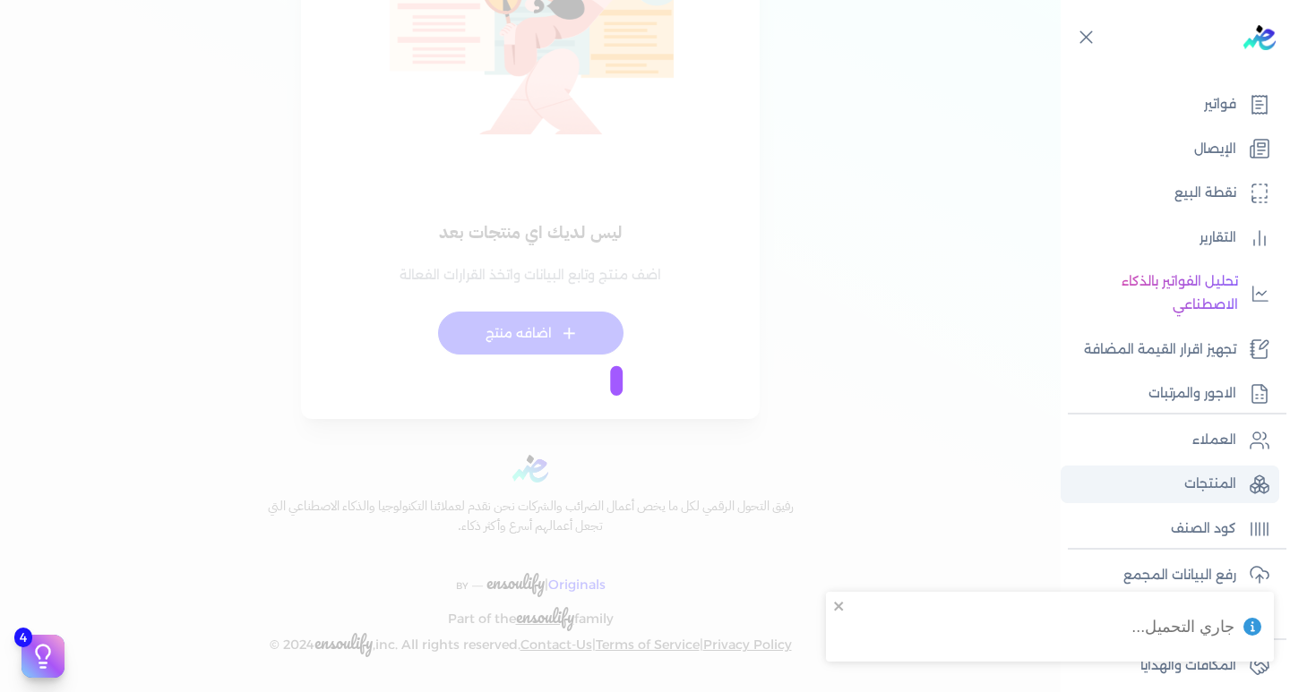
checkbox input "false"
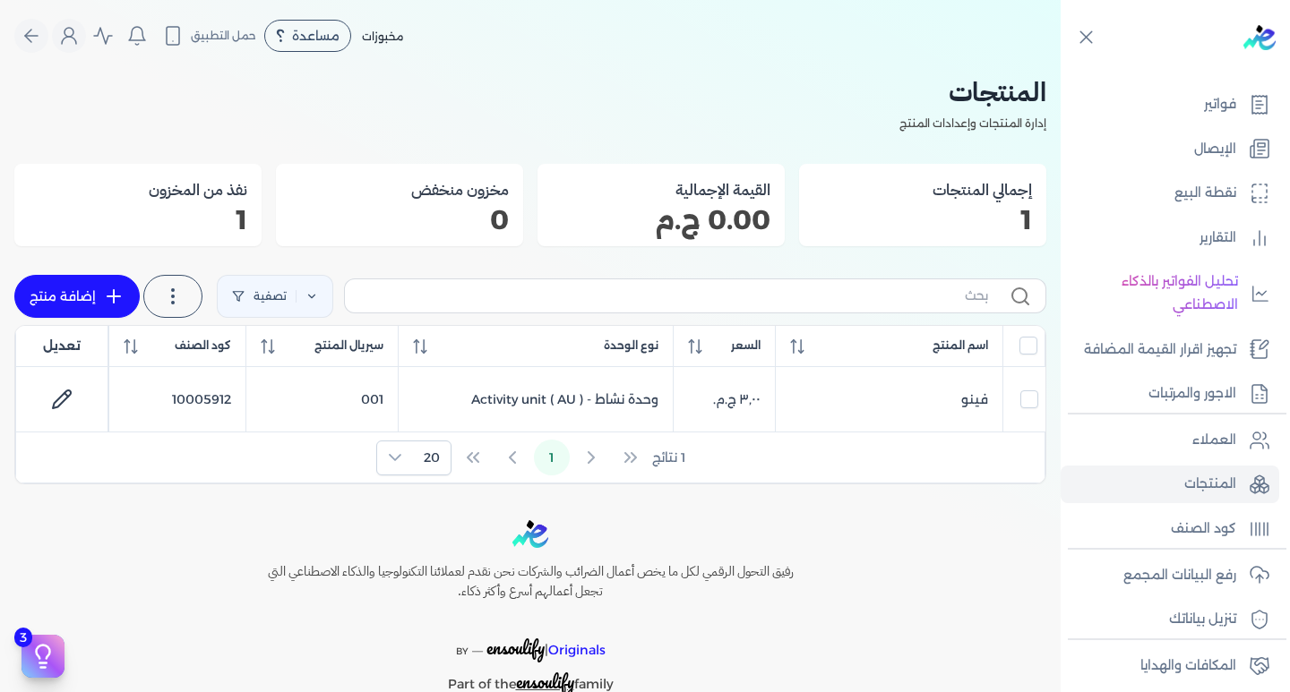
click at [107, 297] on link "إضافة منتج" at bounding box center [76, 296] width 125 height 43
select select "EGS"
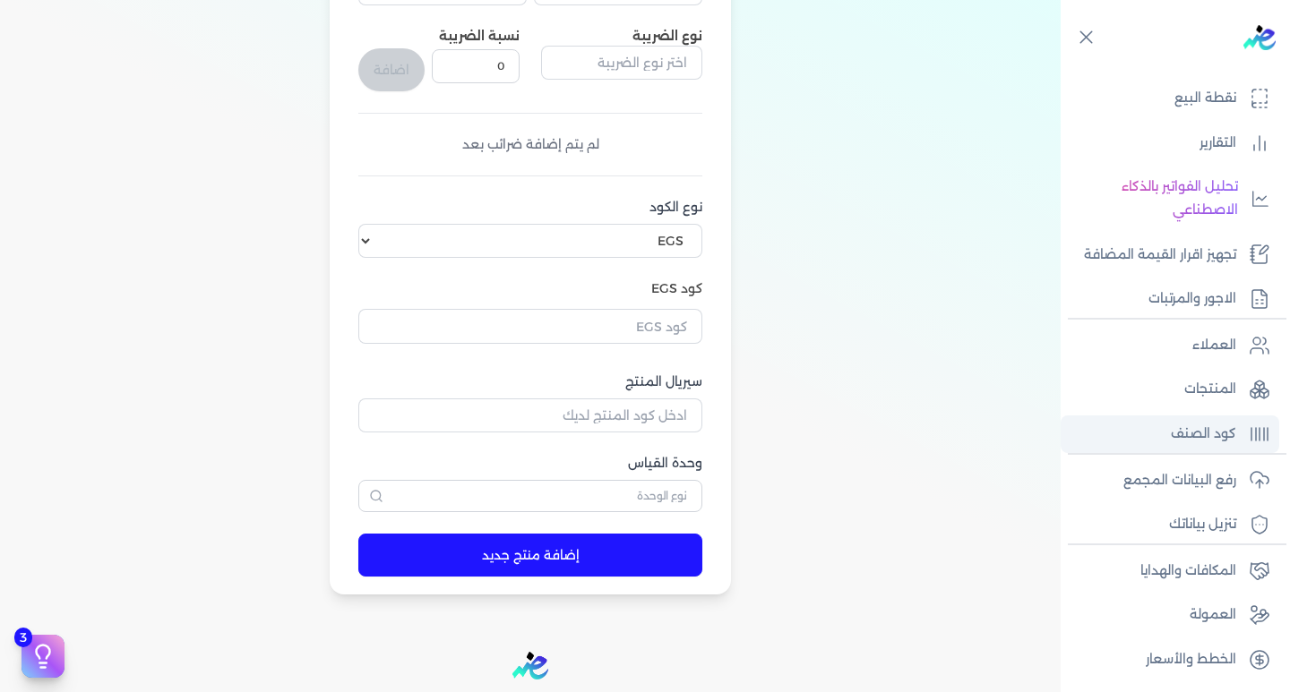
scroll to position [275, 0]
click at [1199, 430] on p "كود الصنف" at bounding box center [1203, 433] width 65 height 23
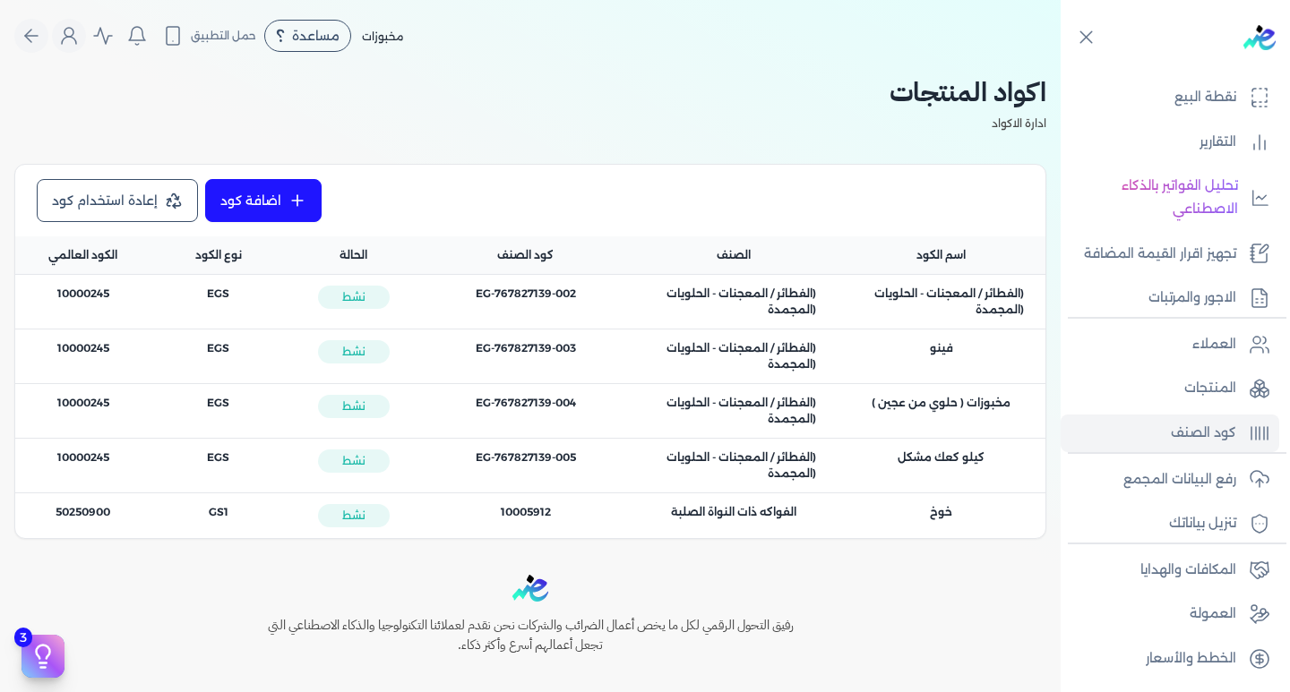
click at [287, 211] on link "اضافة كود" at bounding box center [263, 200] width 116 height 43
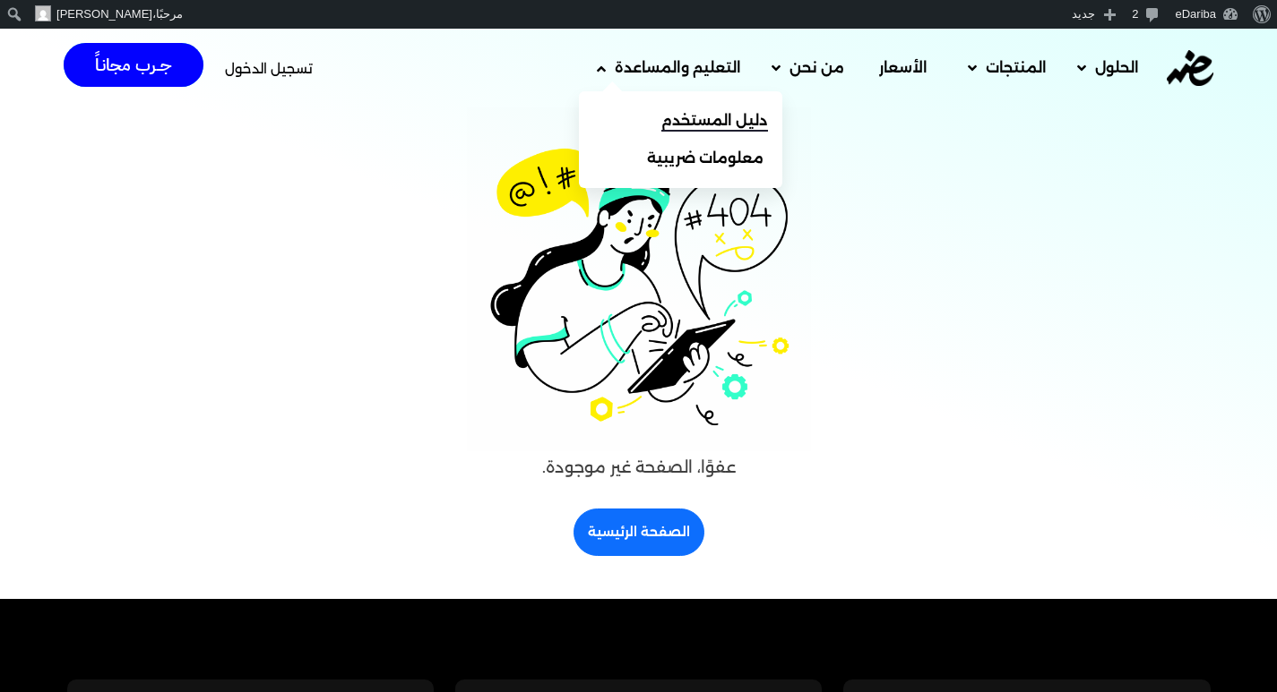
click at [677, 125] on span "دليل المستخدم" at bounding box center [714, 120] width 107 height 21
